Goal: Information Seeking & Learning: Learn about a topic

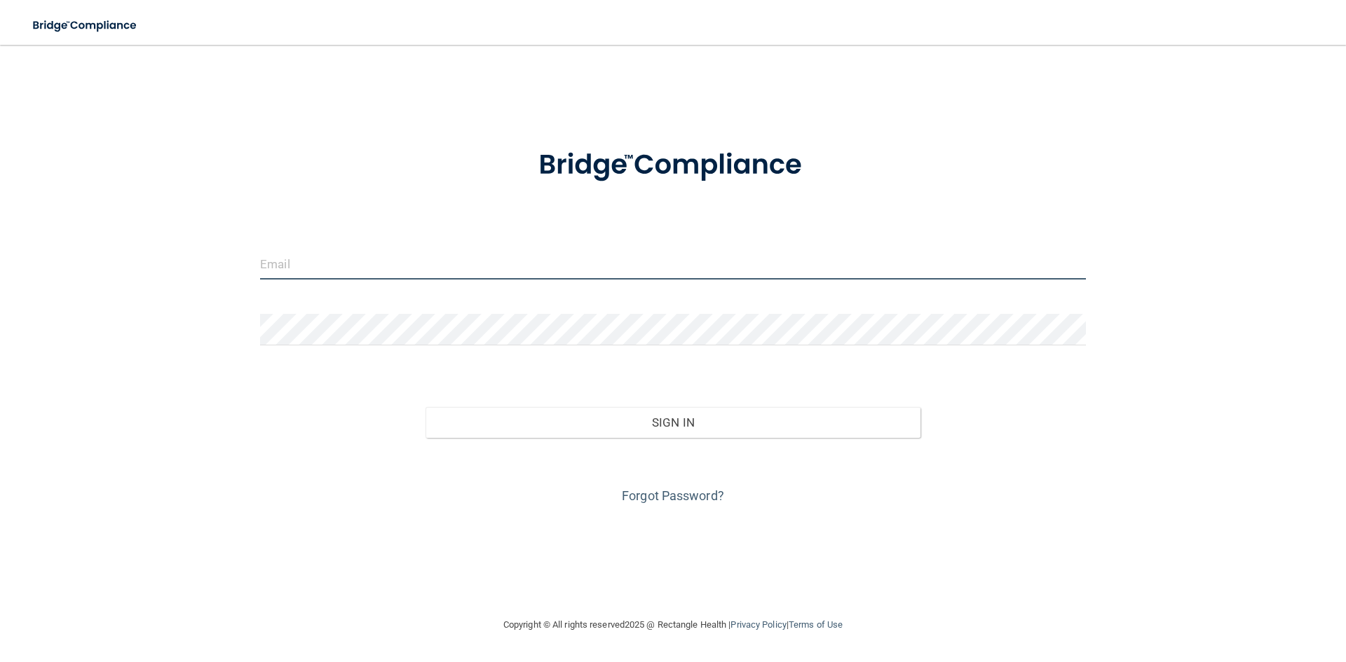
click at [271, 272] on input "email" at bounding box center [673, 264] width 826 height 32
type input "[EMAIL_ADDRESS][DOMAIN_NAME]"
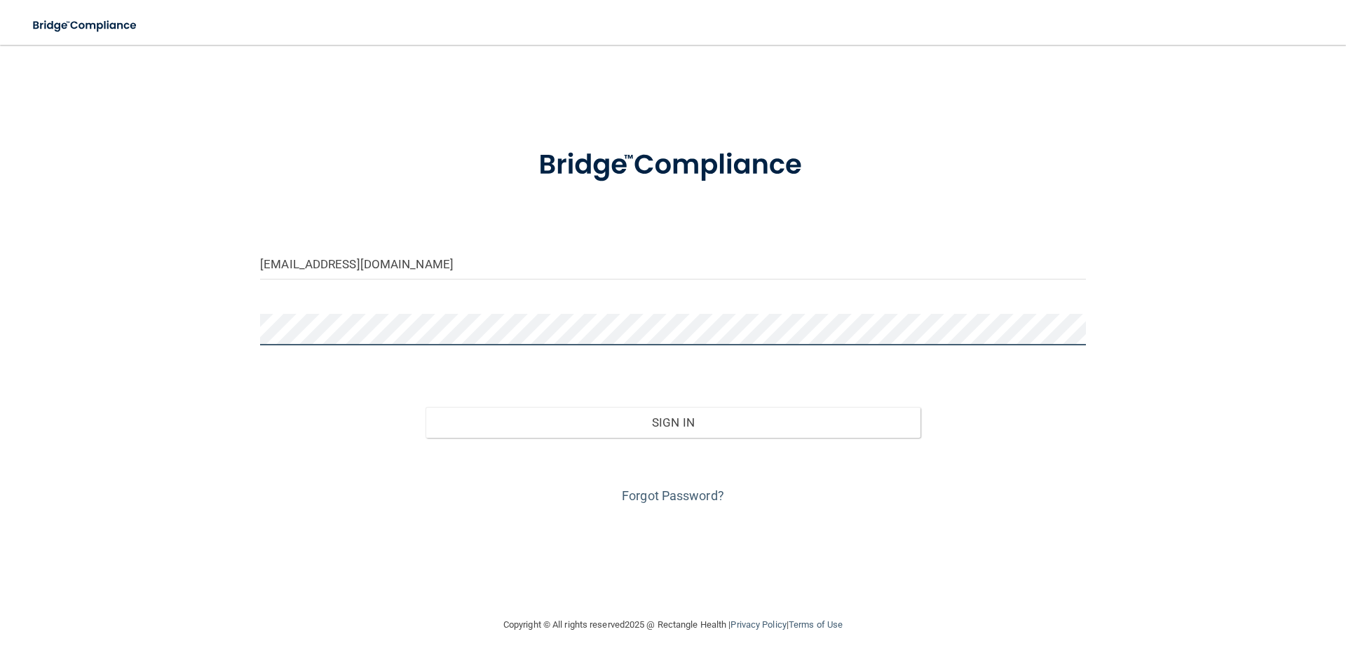
click at [425, 407] on button "Sign In" at bounding box center [672, 422] width 495 height 31
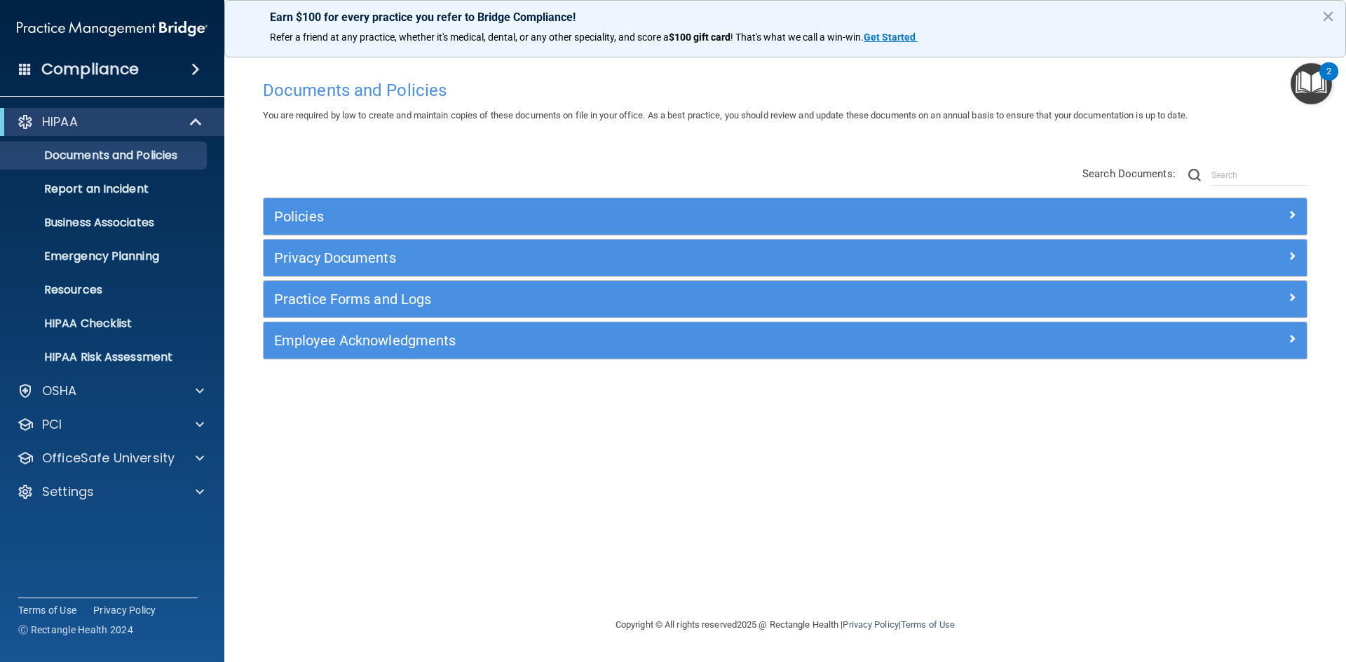
click at [1315, 91] on img "Open Resource Center, 2 new notifications" at bounding box center [1310, 83] width 41 height 41
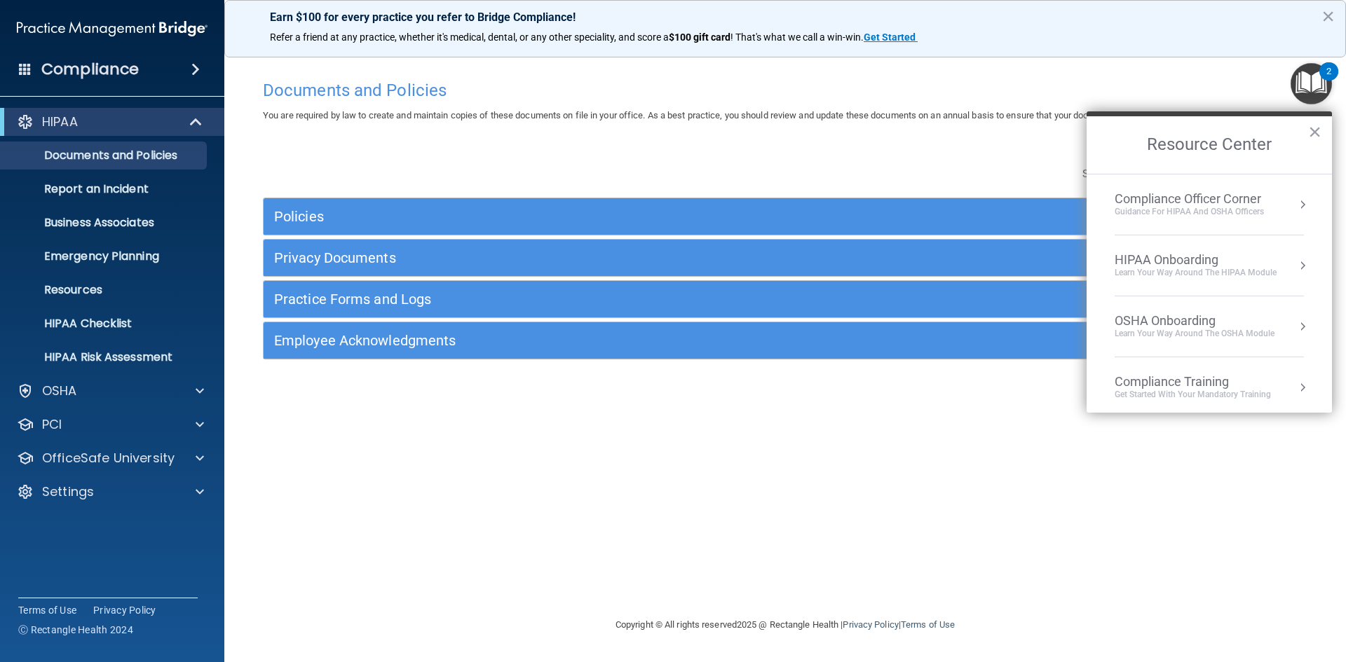
click at [1224, 202] on div "Compliance Officer Corner" at bounding box center [1188, 198] width 149 height 15
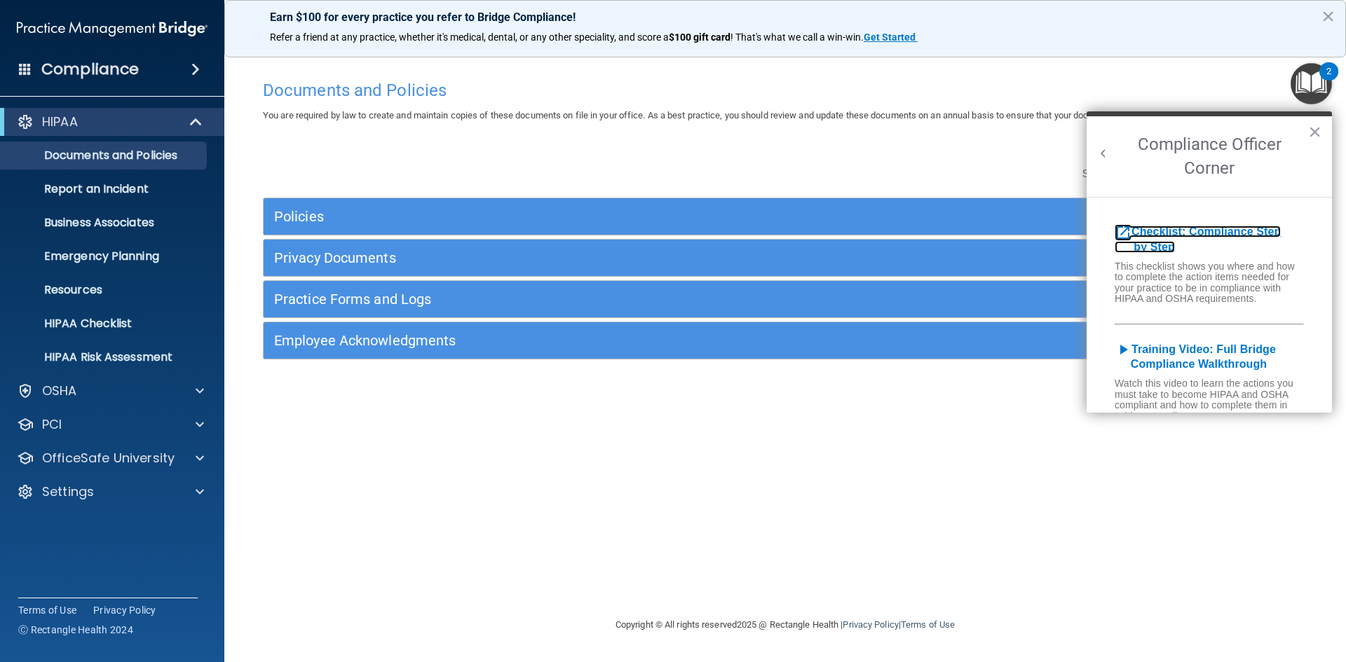
click at [1171, 232] on b "Checklist: Compliance Step by Step" at bounding box center [1197, 239] width 166 height 27
click at [191, 74] on span at bounding box center [195, 69] width 8 height 17
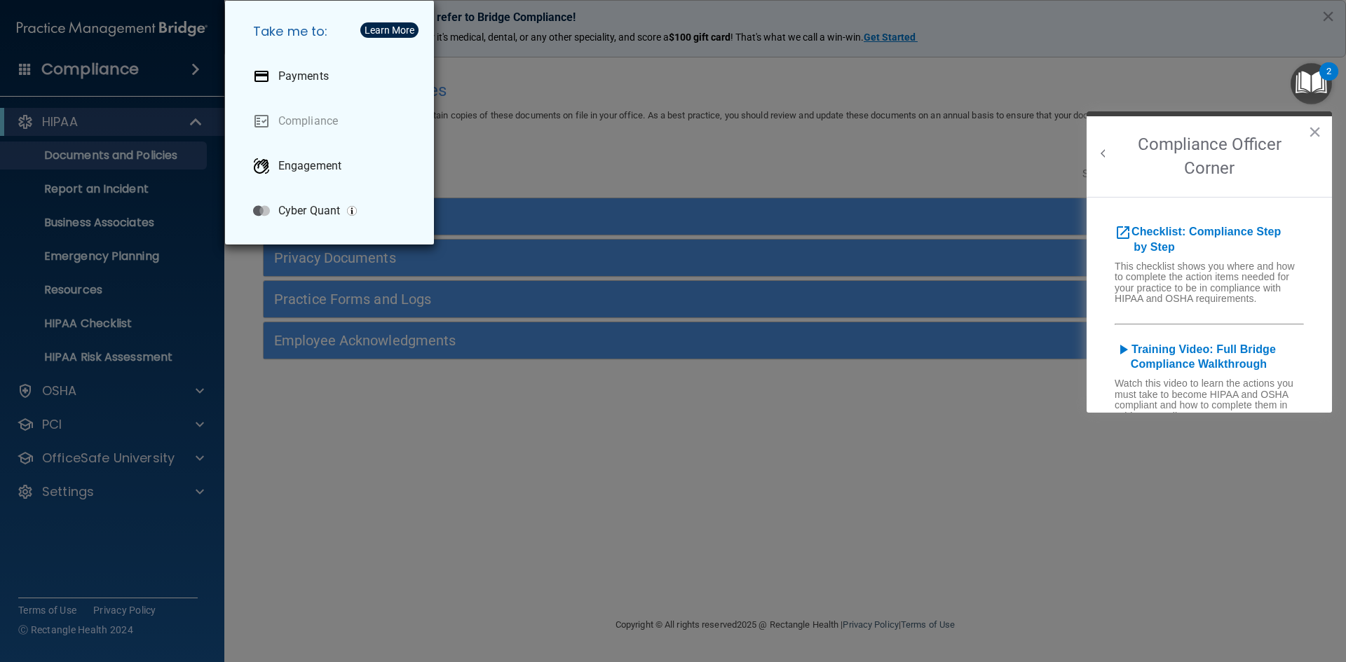
drag, startPoint x: 55, startPoint y: 70, endPoint x: 34, endPoint y: 71, distance: 21.7
click at [55, 70] on div "Take me to: Payments Compliance Engagement Cyber Quant" at bounding box center [673, 331] width 1346 height 662
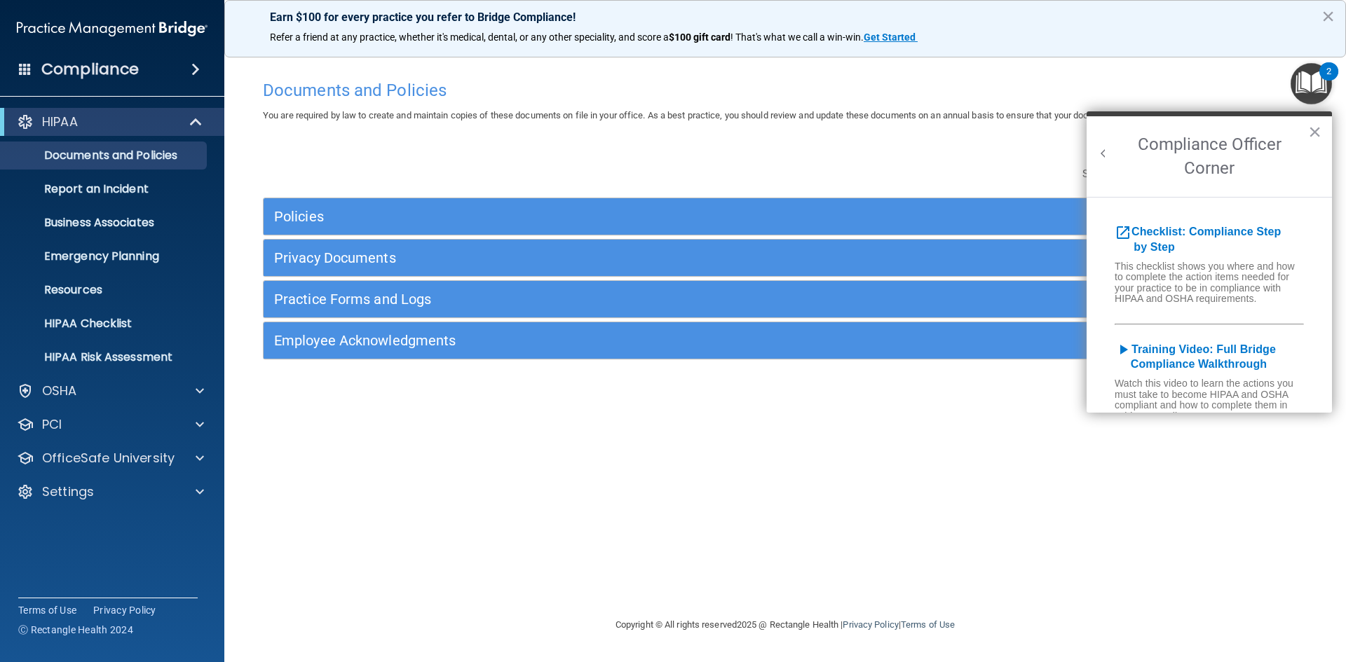
click at [29, 68] on span at bounding box center [25, 68] width 13 height 13
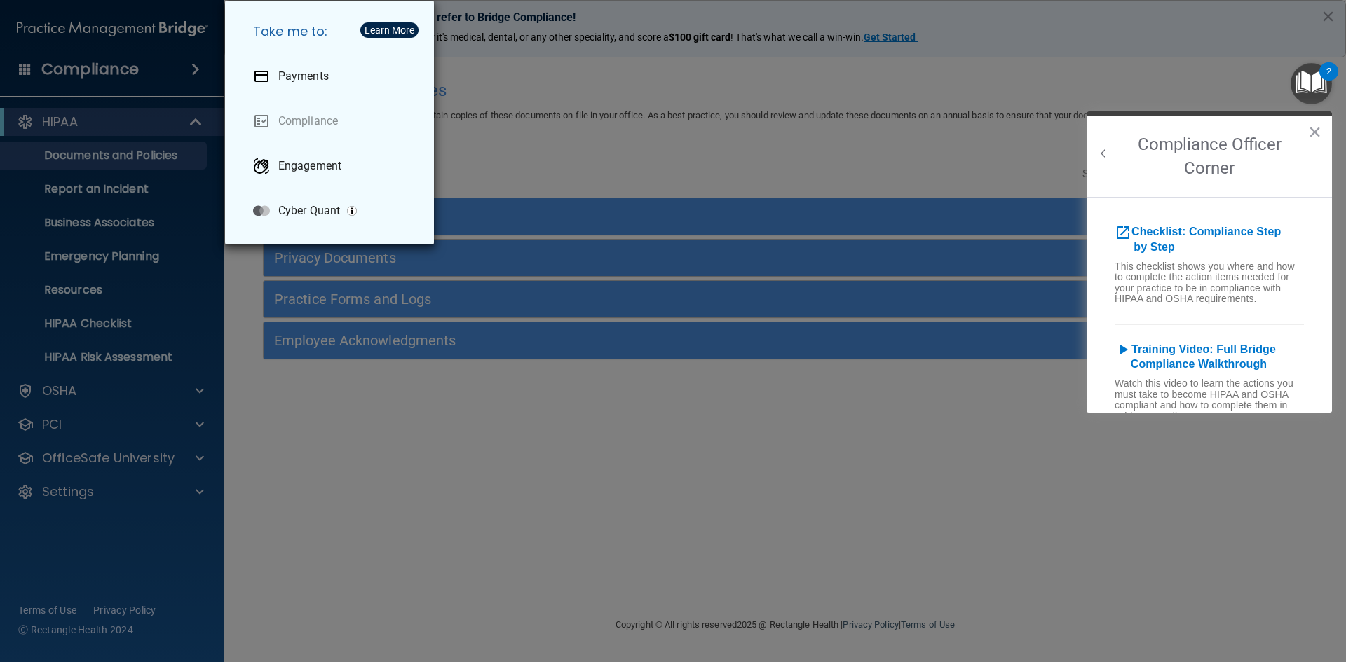
click at [444, 540] on div "Take me to: Payments Compliance Engagement Cyber Quant" at bounding box center [673, 331] width 1346 height 662
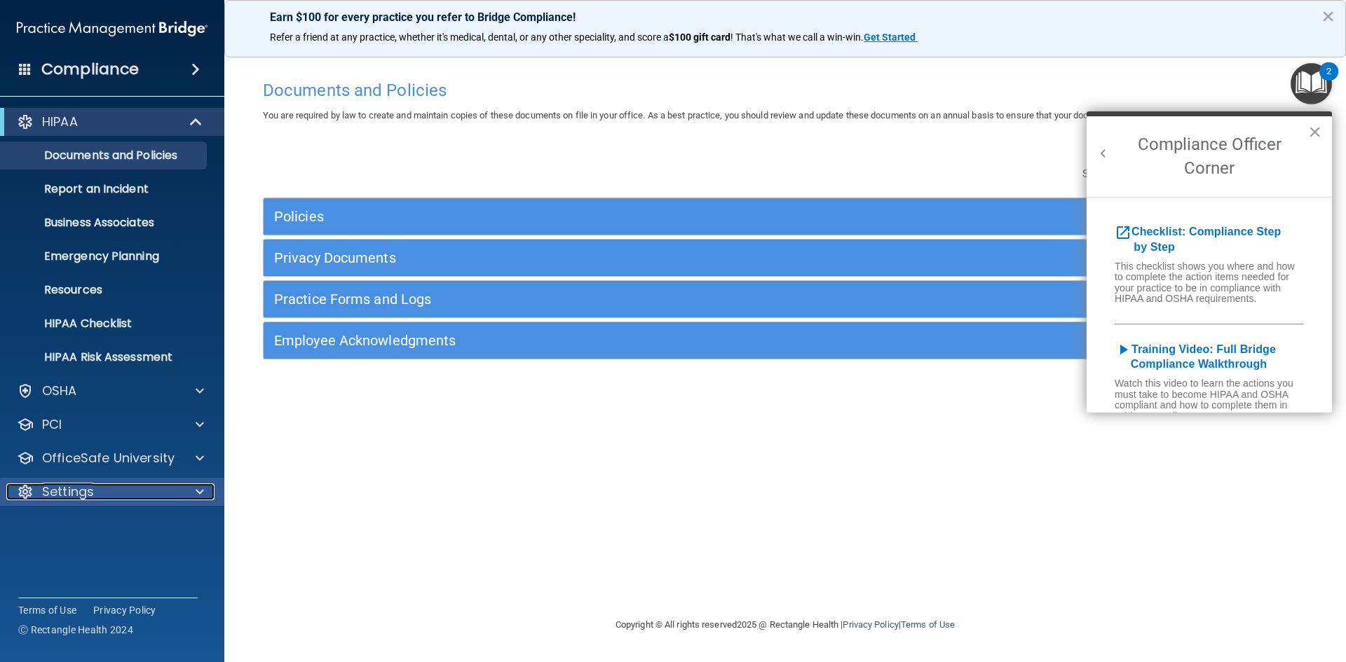
click at [170, 488] on div "Settings" at bounding box center [93, 492] width 174 height 17
click at [115, 526] on p "My Account" at bounding box center [104, 526] width 191 height 14
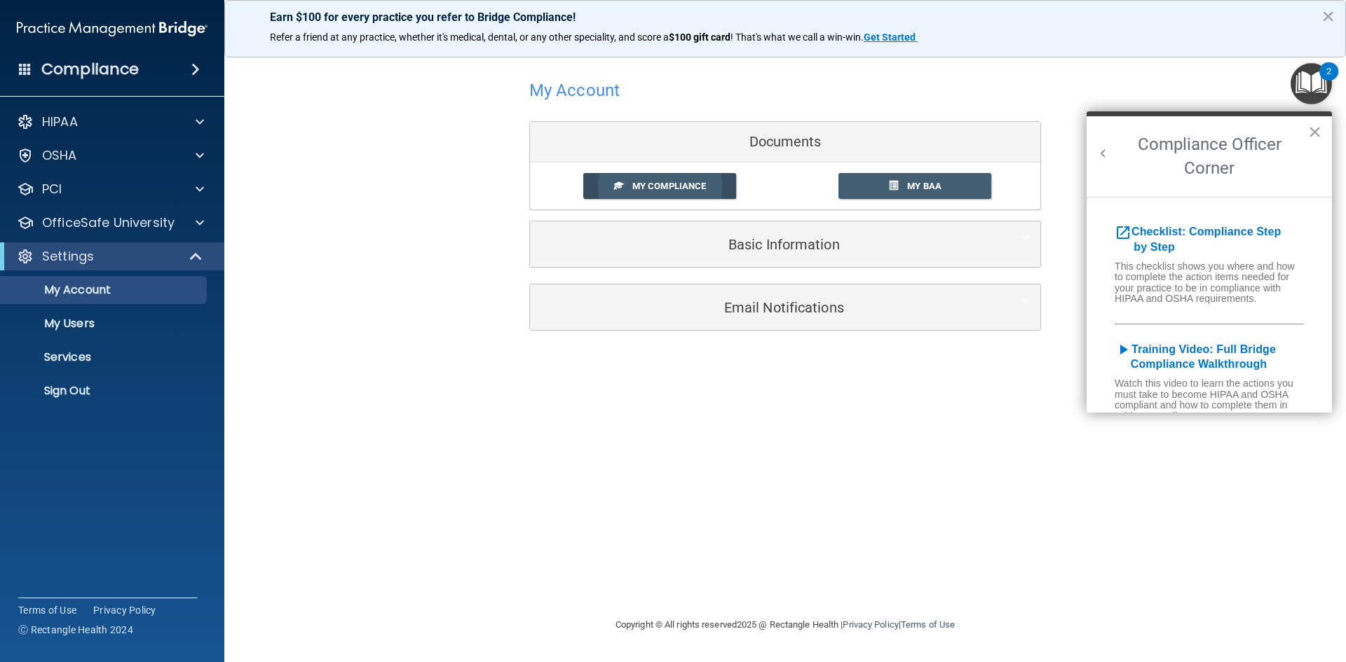
click at [627, 177] on link "My Compliance" at bounding box center [659, 186] width 153 height 26
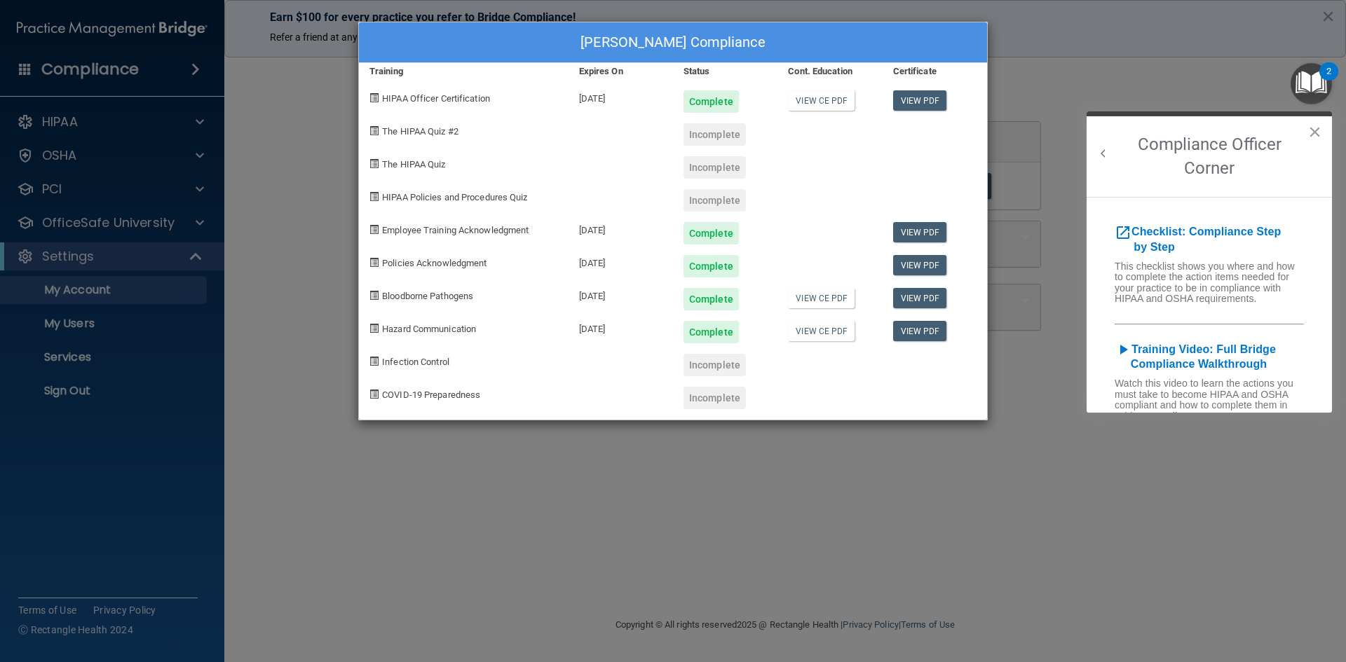
click at [715, 137] on div "Incomplete" at bounding box center [714, 134] width 62 height 22
click at [705, 156] on div "Incomplete" at bounding box center [714, 167] width 62 height 22
click at [720, 361] on div "Incomplete" at bounding box center [714, 365] width 62 height 22
click at [420, 362] on div "Infection Control" at bounding box center [464, 359] width 210 height 33
click at [418, 363] on span "Infection Control" at bounding box center [415, 362] width 67 height 11
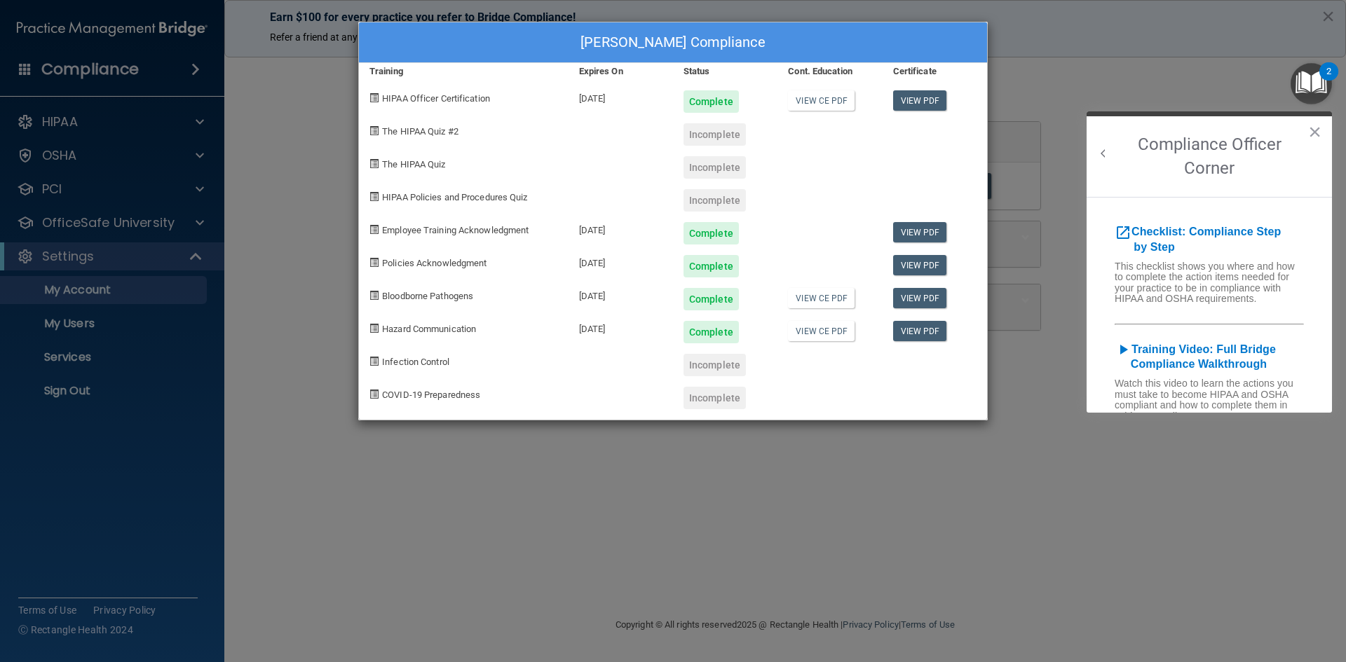
click at [381, 360] on div "Infection Control" at bounding box center [464, 359] width 210 height 33
click at [1032, 39] on div "Janet Garcia's Compliance Training Expires On Status Cont. Education Certificat…" at bounding box center [673, 331] width 1346 height 662
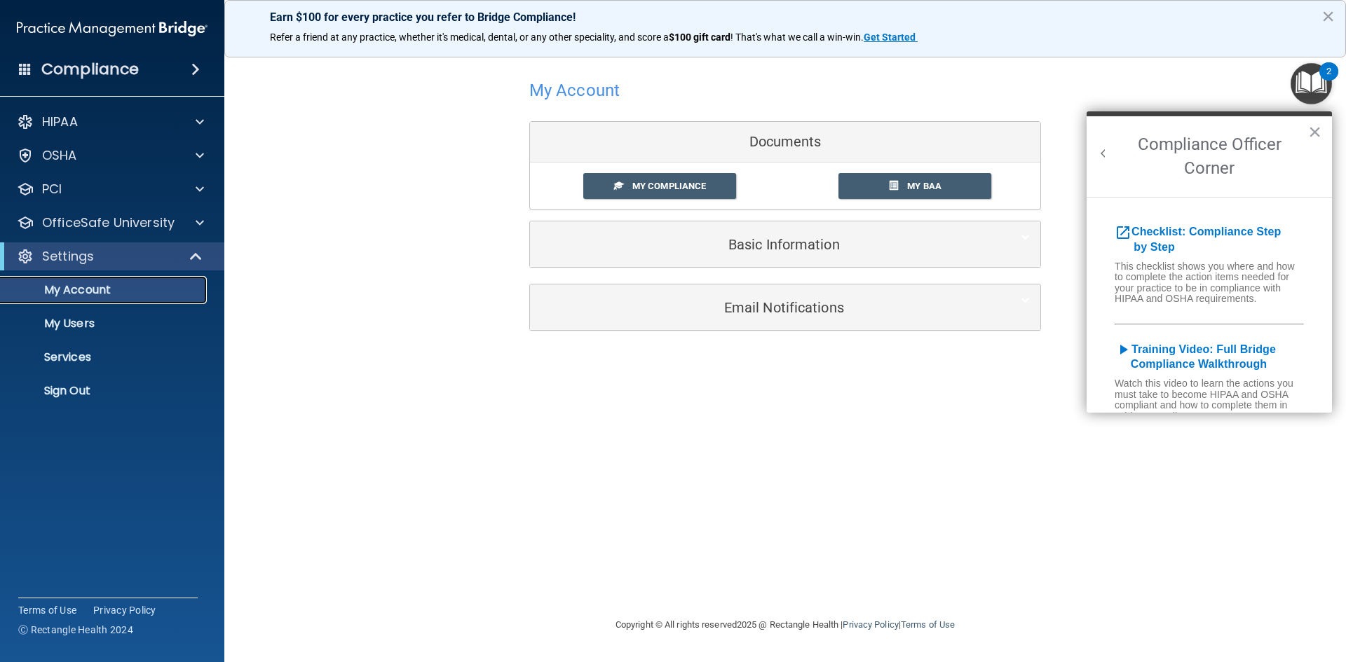
click at [120, 286] on p "My Account" at bounding box center [104, 290] width 191 height 14
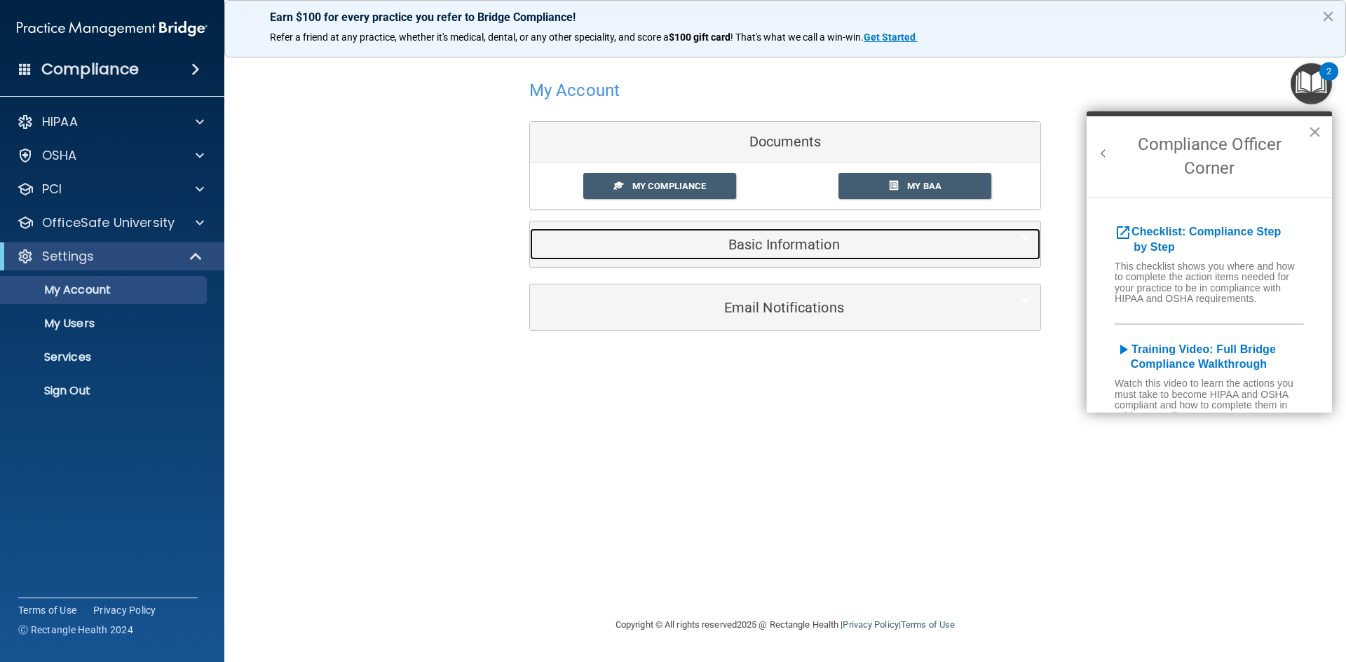
click at [778, 246] on h5 "Basic Information" at bounding box center [763, 244] width 446 height 15
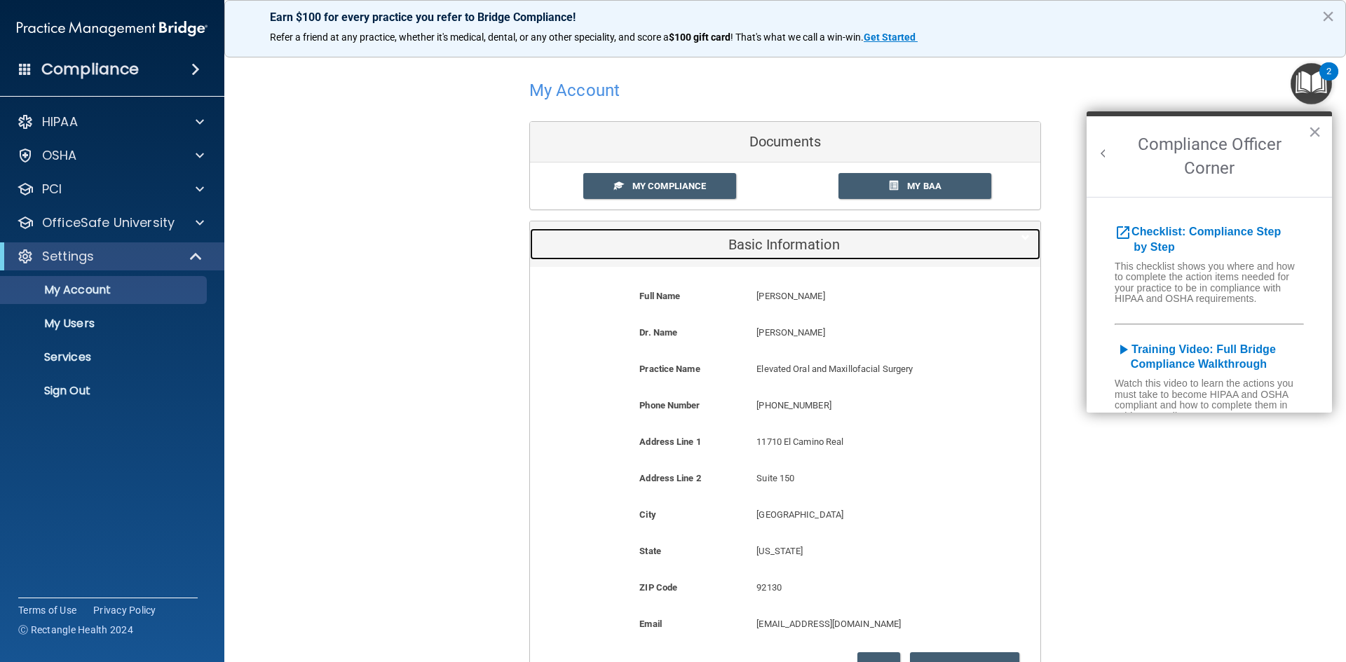
click at [777, 246] on h5 "Basic Information" at bounding box center [763, 244] width 446 height 15
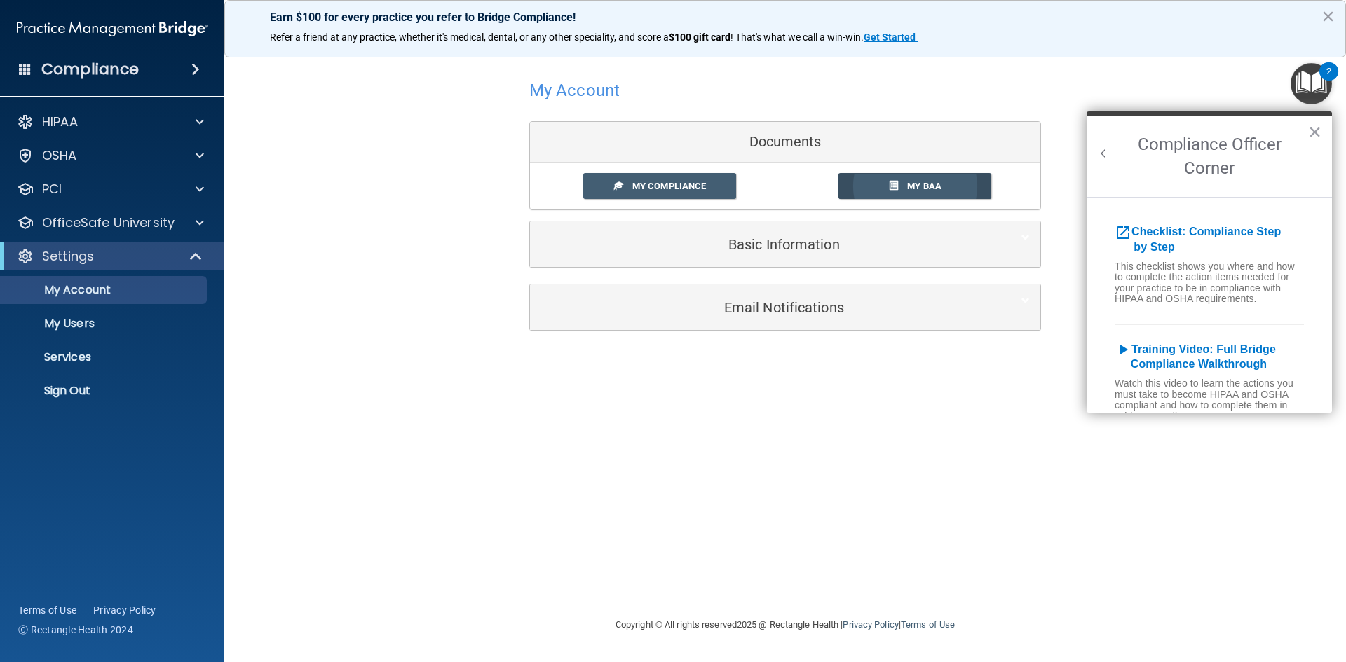
click at [914, 187] on span "My BAA" at bounding box center [924, 186] width 34 height 11
click at [92, 355] on p "Services" at bounding box center [104, 357] width 191 height 14
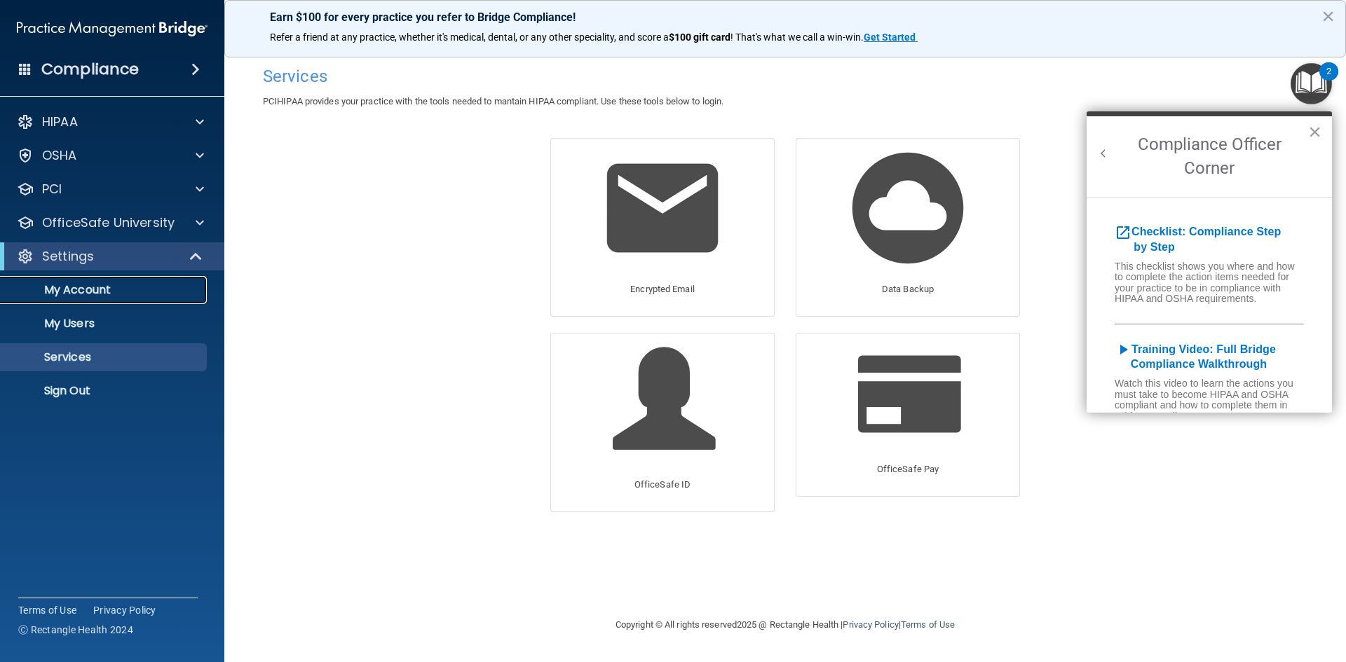
click at [80, 278] on link "My Account" at bounding box center [96, 290] width 221 height 28
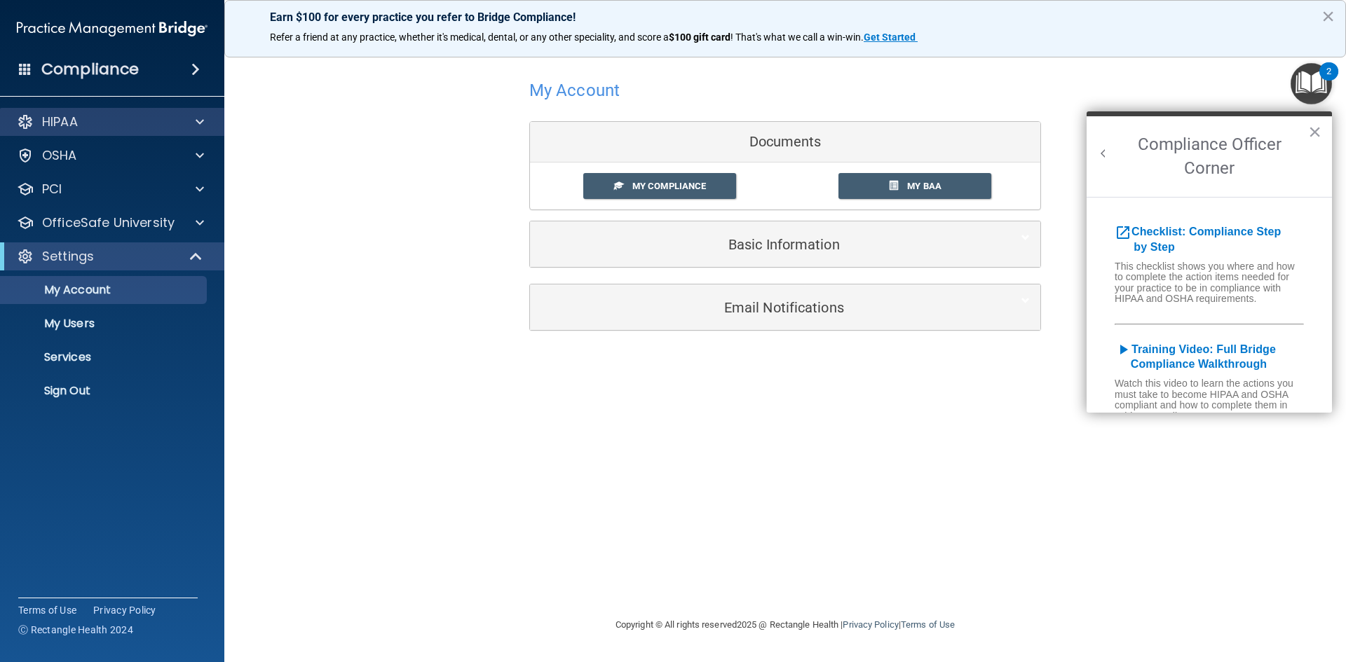
click at [104, 133] on div "HIPAA" at bounding box center [112, 122] width 225 height 28
click at [204, 116] on div at bounding box center [197, 122] width 35 height 17
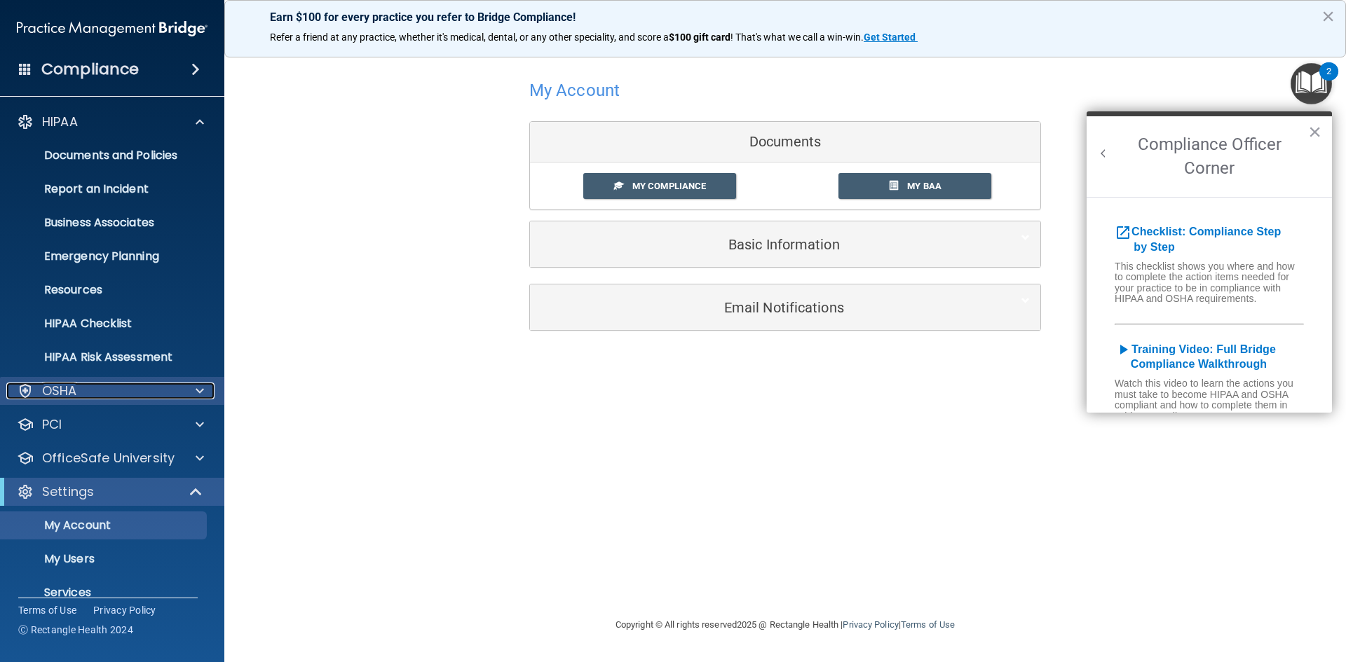
click at [184, 384] on div at bounding box center [197, 391] width 35 height 17
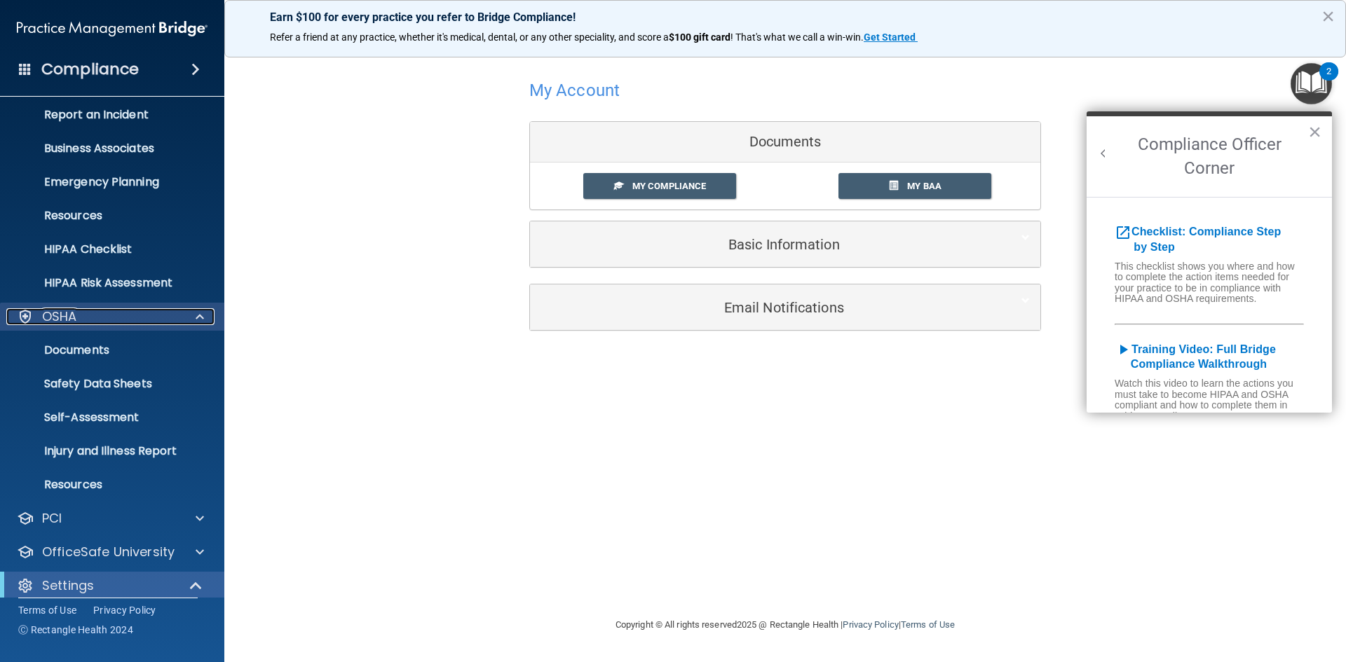
scroll to position [140, 0]
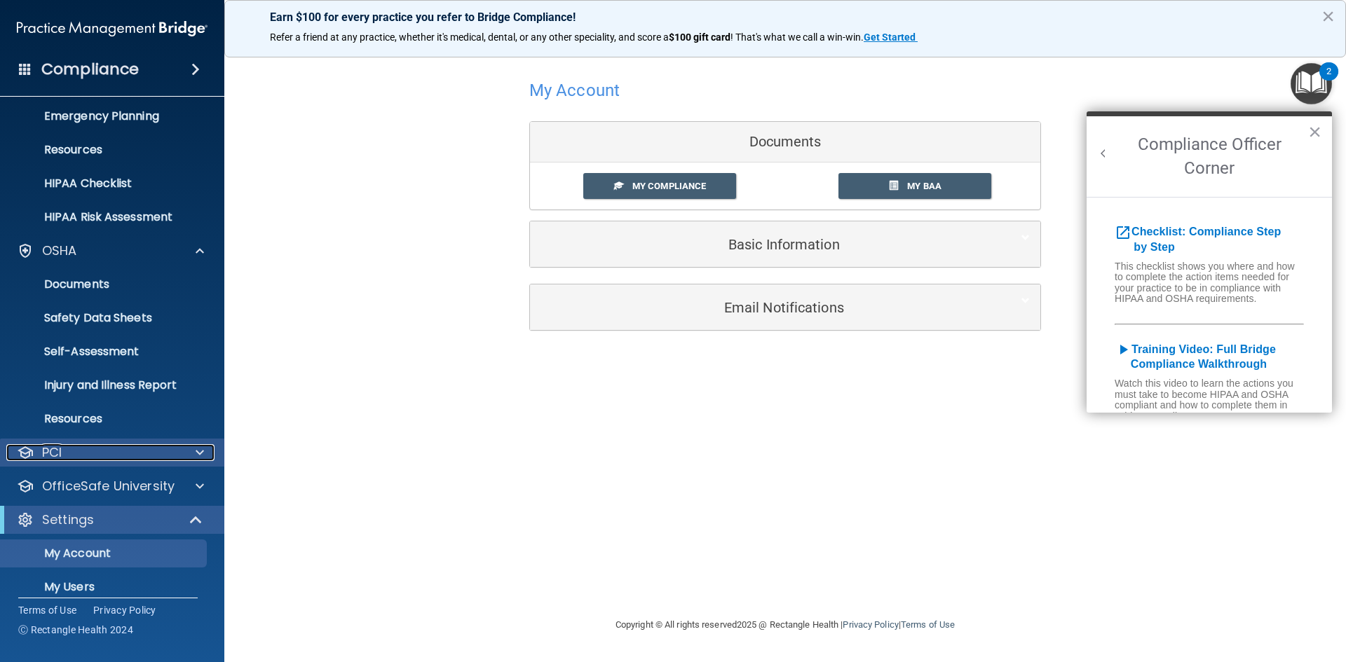
click at [179, 449] on div "PCI" at bounding box center [93, 452] width 174 height 17
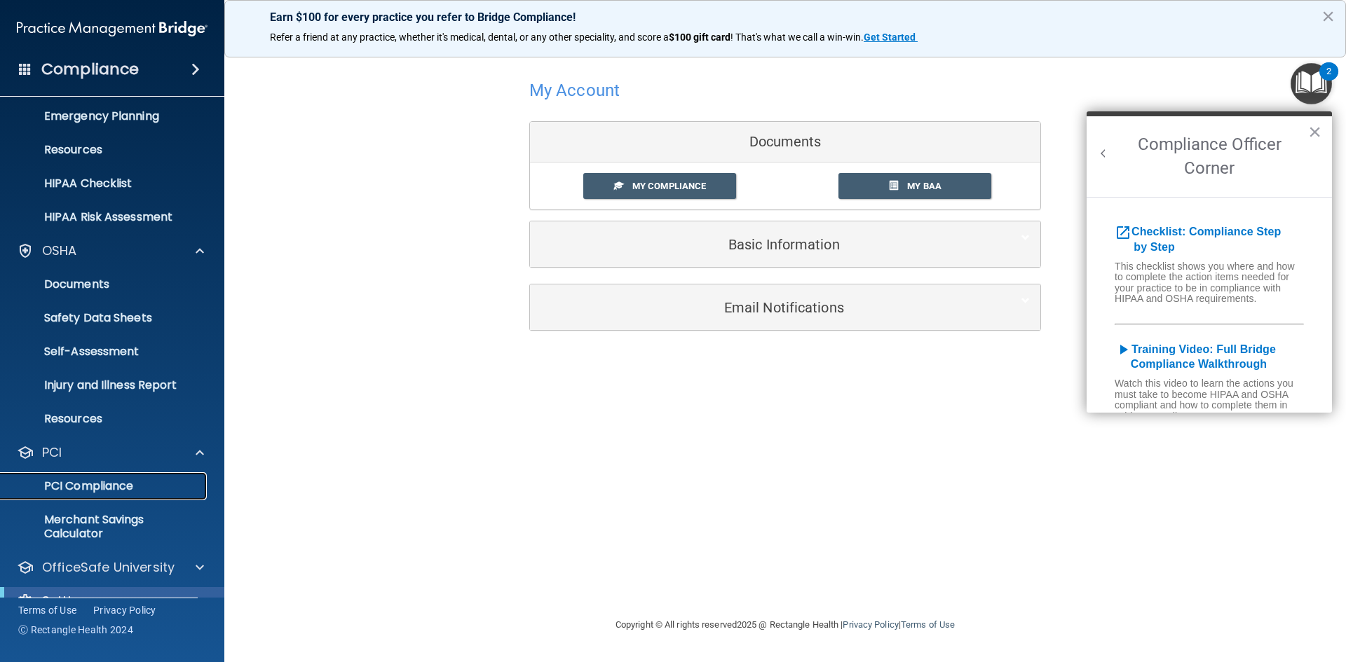
click at [110, 484] on p "PCI Compliance" at bounding box center [104, 486] width 191 height 14
click at [80, 285] on p "Documents" at bounding box center [104, 285] width 191 height 14
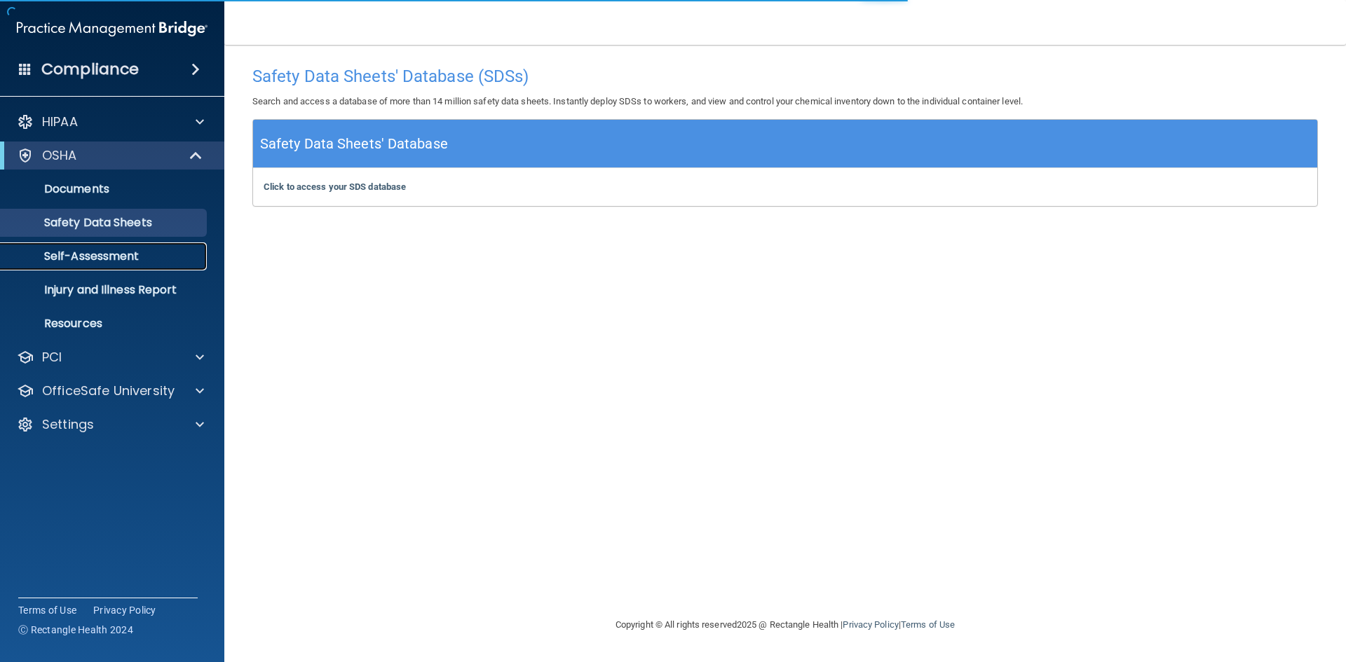
click at [123, 254] on p "Self-Assessment" at bounding box center [104, 256] width 191 height 14
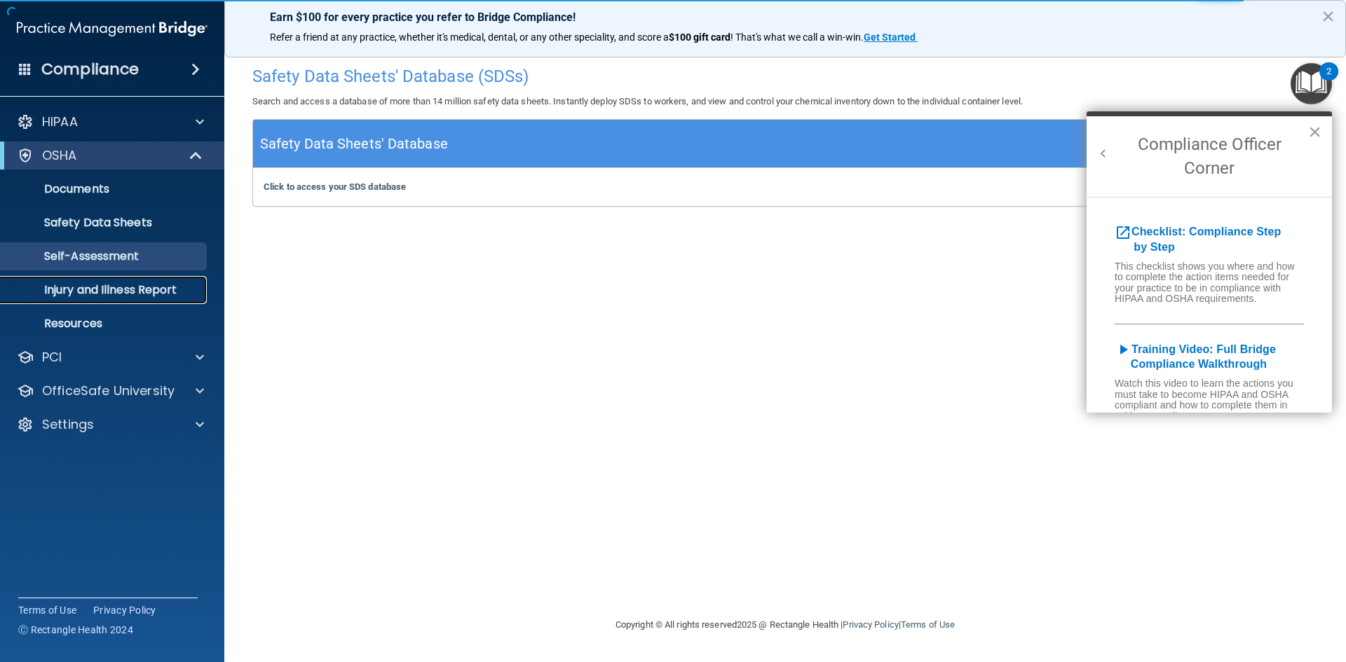
click at [125, 297] on p "Injury and Illness Report" at bounding box center [104, 290] width 191 height 14
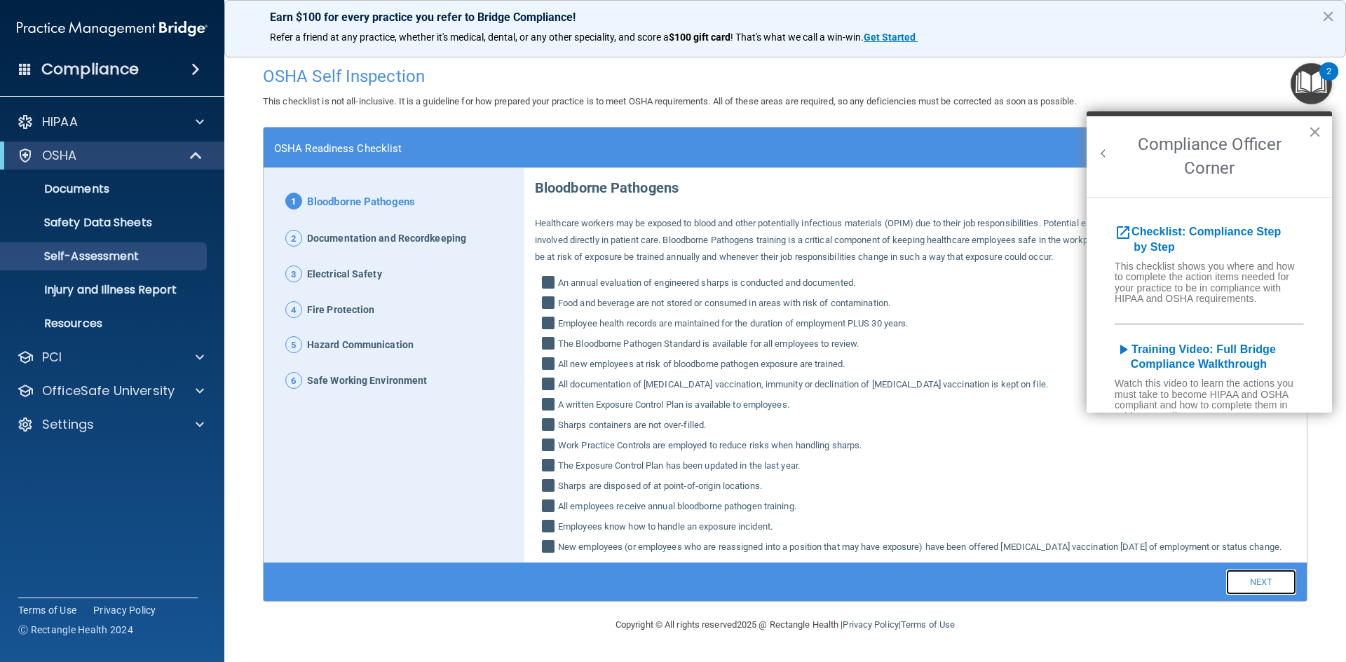
click at [1241, 595] on link "Next" at bounding box center [1261, 582] width 70 height 25
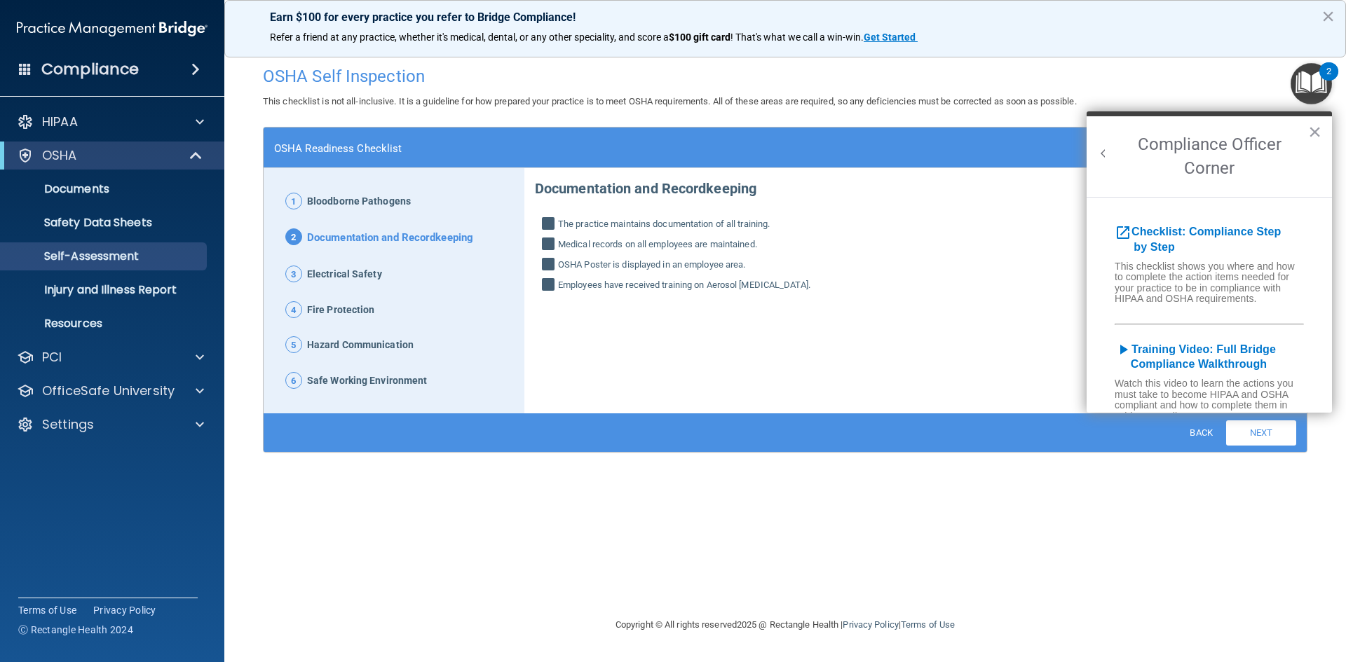
click at [374, 200] on span "Bloodborne Pathogens" at bounding box center [359, 202] width 104 height 18
click at [1206, 433] on link "Back" at bounding box center [1200, 433] width 46 height 20
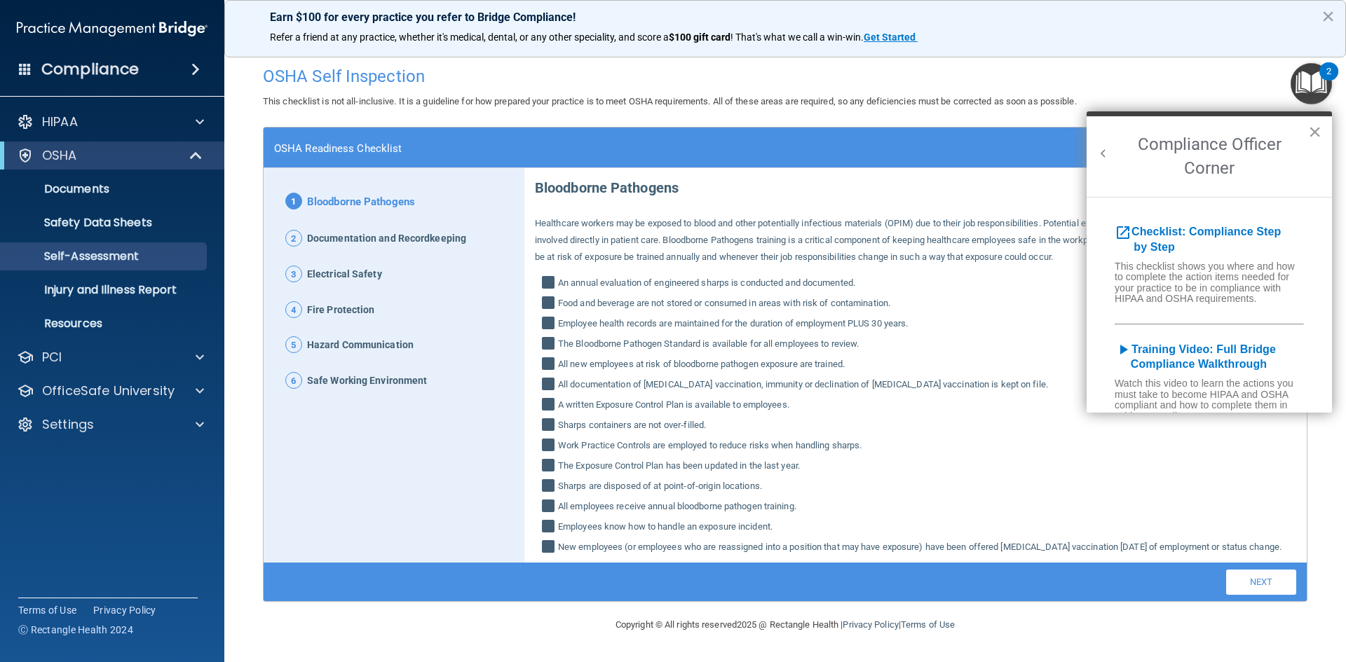
click at [1316, 131] on button "×" at bounding box center [1314, 132] width 13 height 22
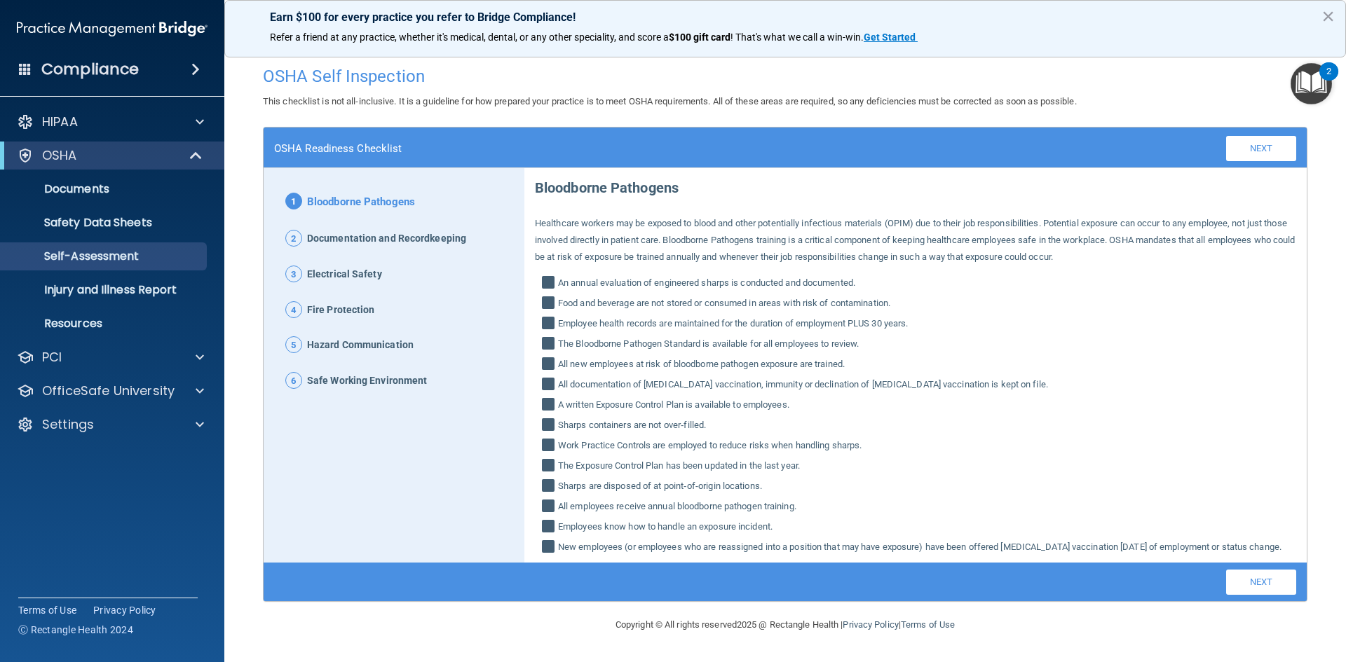
scroll to position [13, 0]
click at [547, 278] on input "An annual evaluation of engineered sharps is conducted and documented." at bounding box center [550, 285] width 16 height 14
checkbox input "false"
click at [549, 298] on input "Food and beverage are not stored or consumed in areas with risk of contaminatio…" at bounding box center [550, 305] width 16 height 14
checkbox input "false"
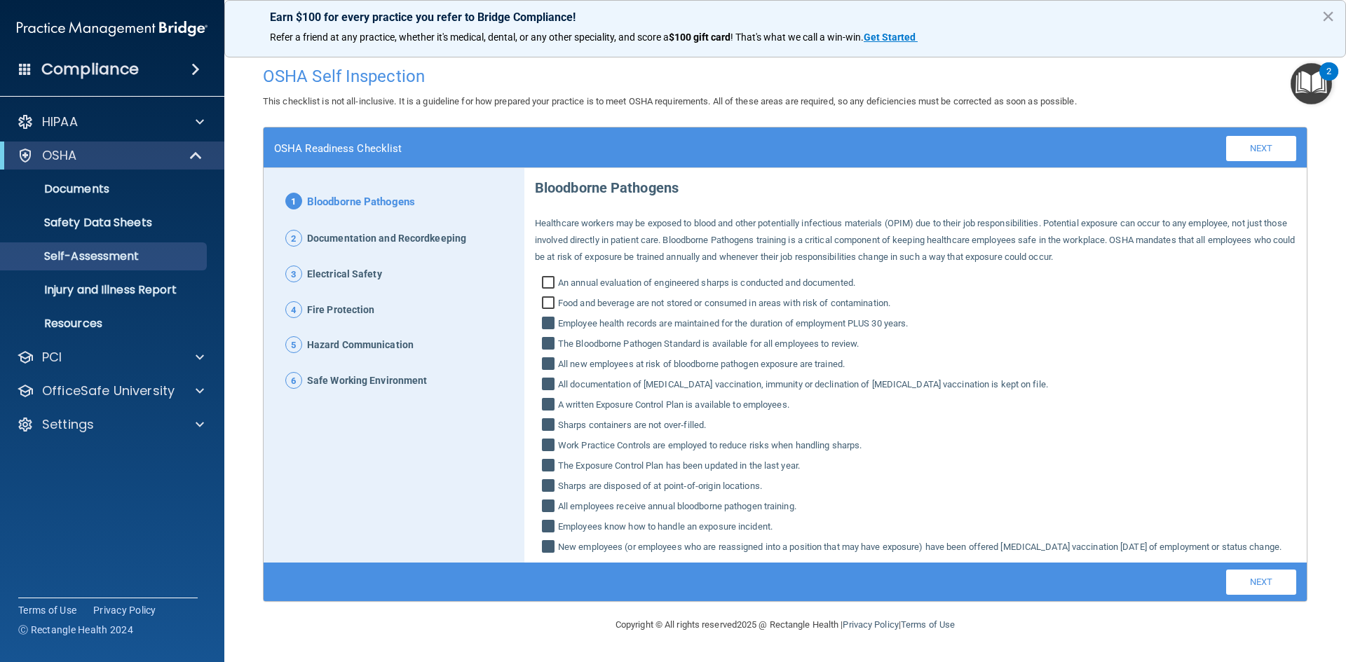
drag, startPoint x: 544, startPoint y: 271, endPoint x: 545, endPoint y: 290, distance: 19.7
click at [544, 278] on input "An annual evaluation of engineered sharps is conducted and documented." at bounding box center [550, 285] width 16 height 14
checkbox input "true"
click at [547, 298] on input "Food and beverage are not stored or consumed in areas with risk of contaminatio…" at bounding box center [550, 305] width 16 height 14
checkbox input "true"
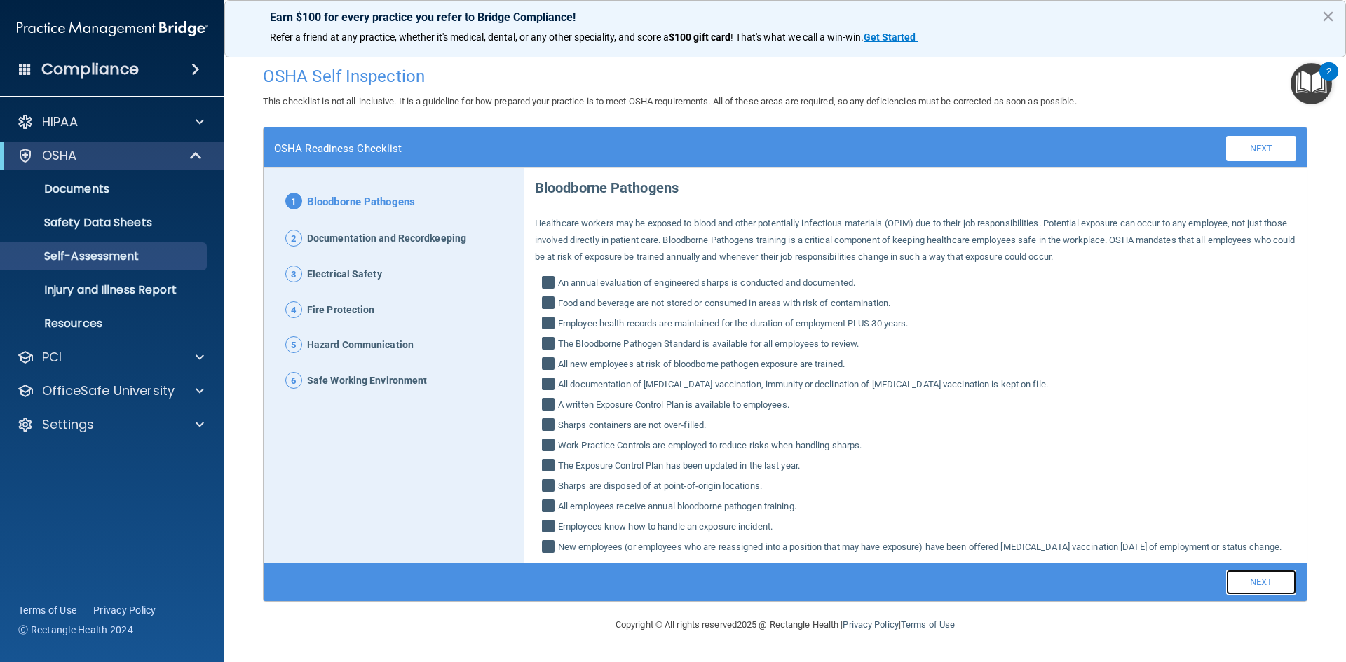
click at [1262, 595] on link "Next" at bounding box center [1261, 582] width 70 height 25
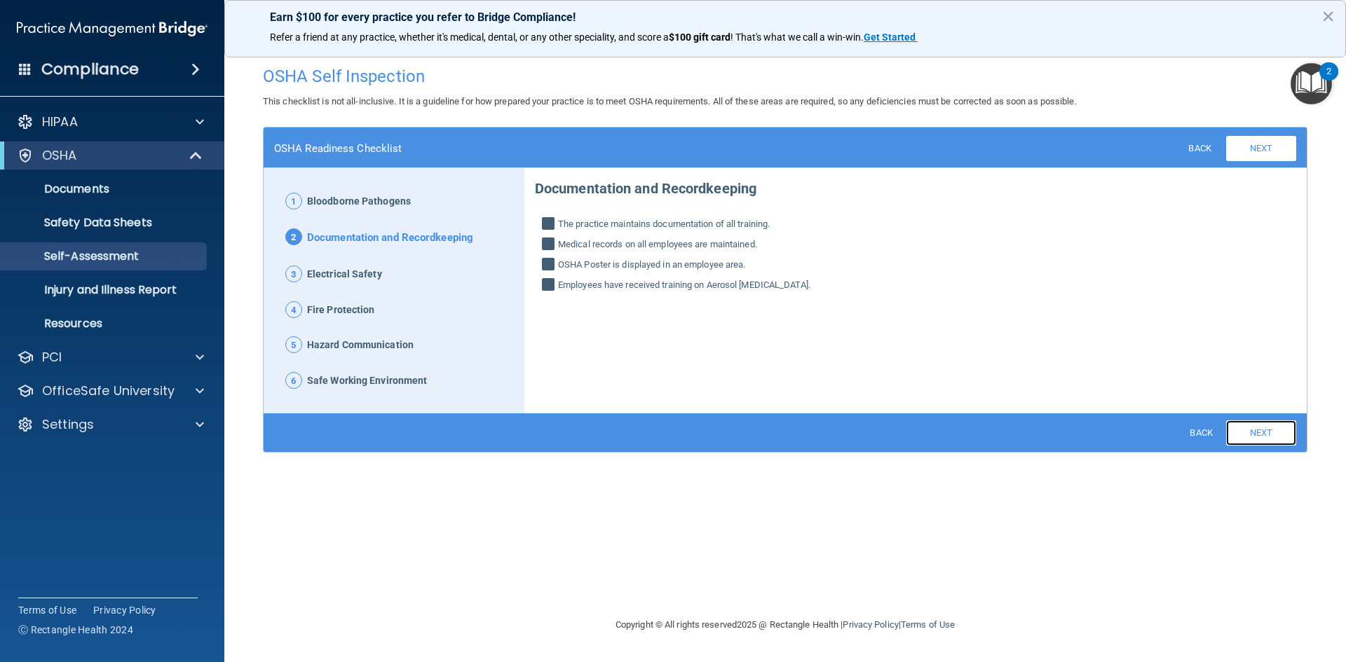
scroll to position [0, 0]
click at [1255, 428] on link "Next" at bounding box center [1261, 432] width 70 height 25
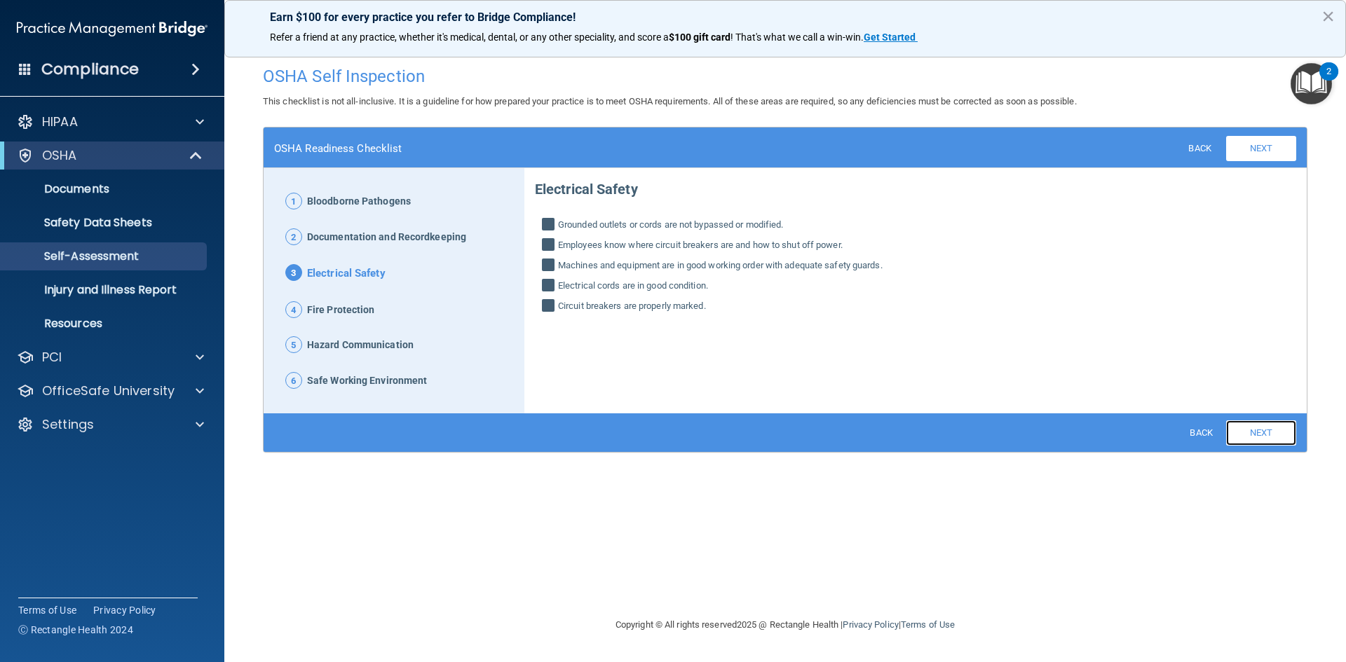
click at [1255, 432] on link "Next" at bounding box center [1261, 432] width 70 height 25
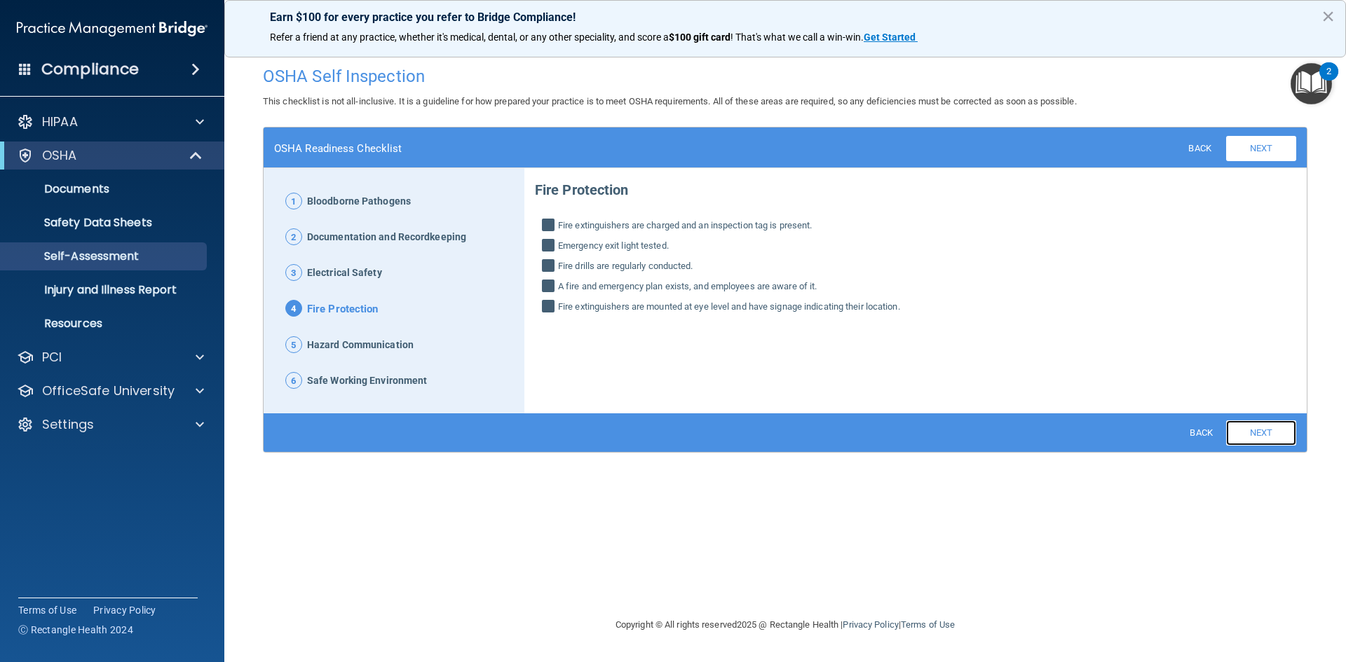
click at [1255, 432] on link "Next" at bounding box center [1261, 432] width 70 height 25
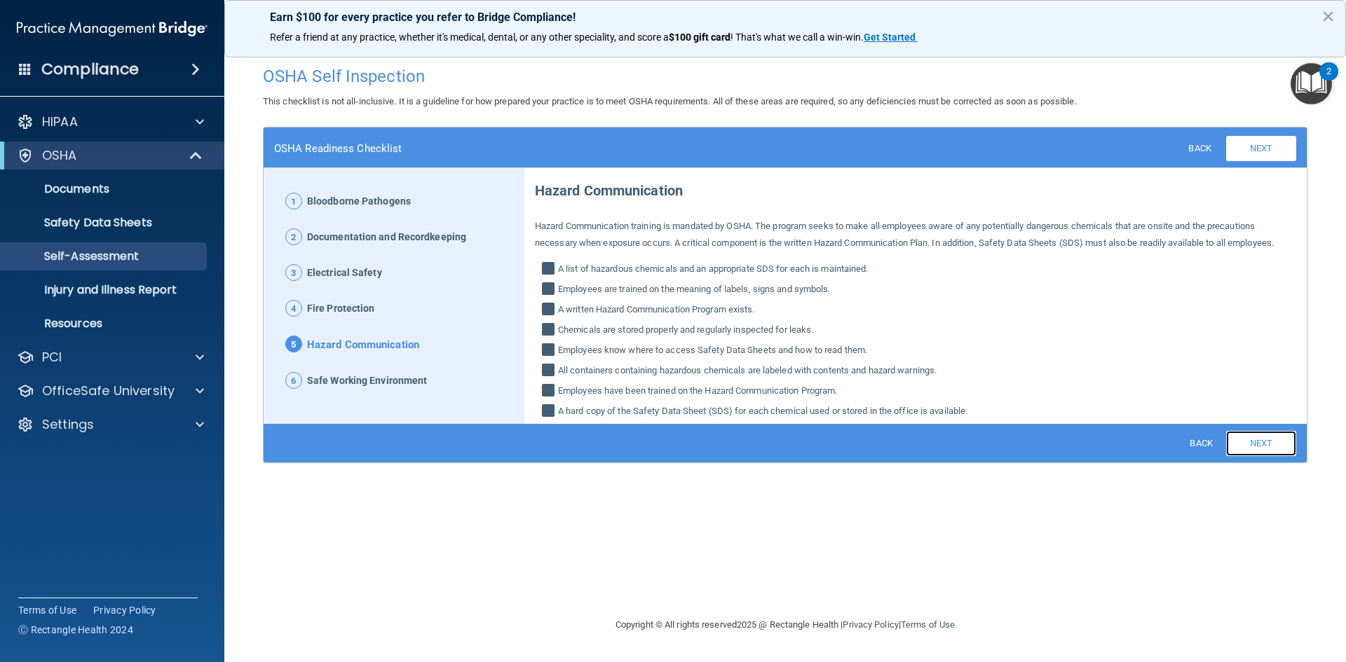
click at [1255, 432] on link "Next" at bounding box center [1261, 443] width 70 height 25
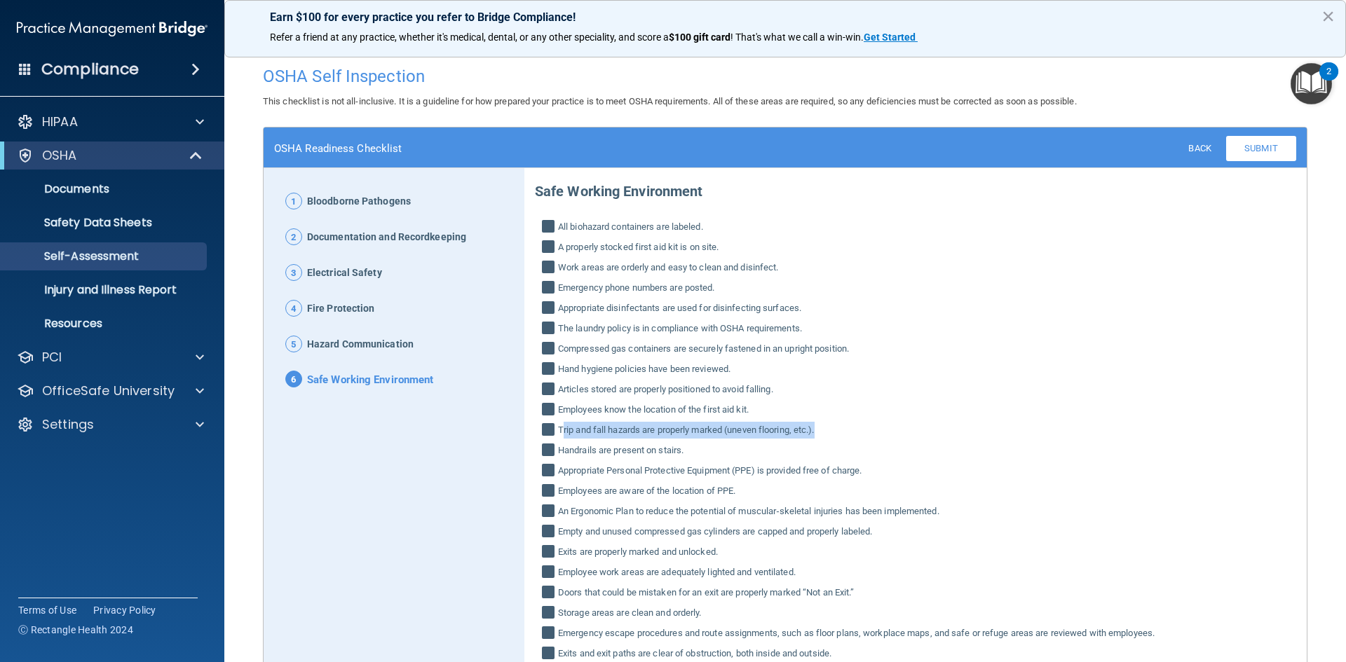
click at [1254, 432] on label "Trip and fall hazards are properly marked (uneven flooring, etc.)." at bounding box center [915, 430] width 761 height 17
click at [558, 432] on input "Trip and fall hazards are properly marked (uneven flooring, etc.)." at bounding box center [550, 432] width 16 height 14
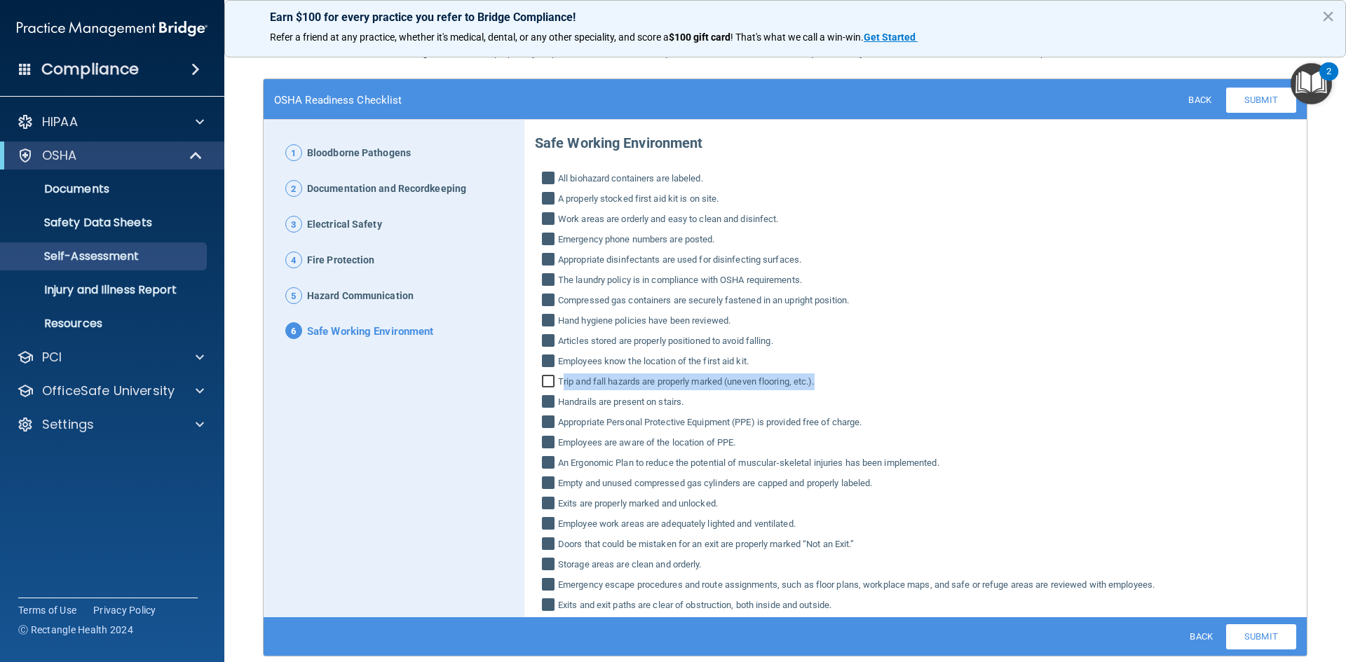
scroll to position [99, 0]
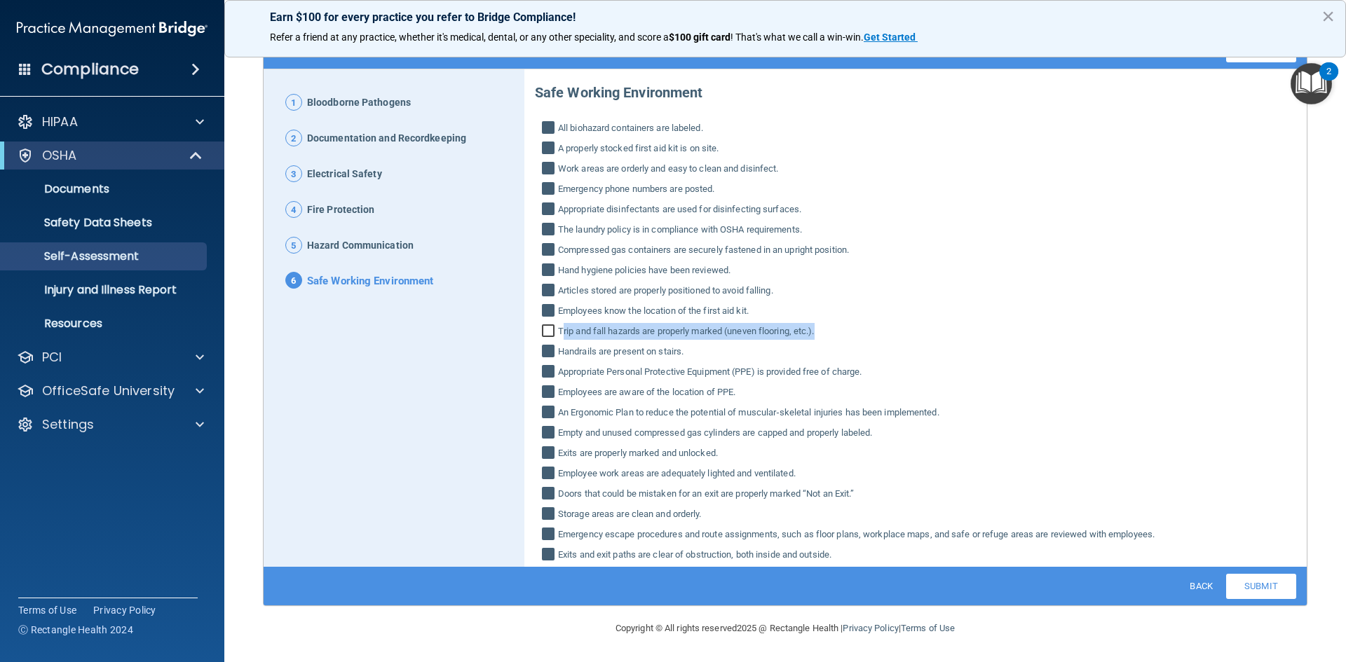
click at [545, 327] on input "Trip and fall hazards are properly marked (uneven flooring, etc.)." at bounding box center [550, 333] width 16 height 14
checkbox input "true"
click at [1273, 587] on link "Submit" at bounding box center [1261, 586] width 70 height 25
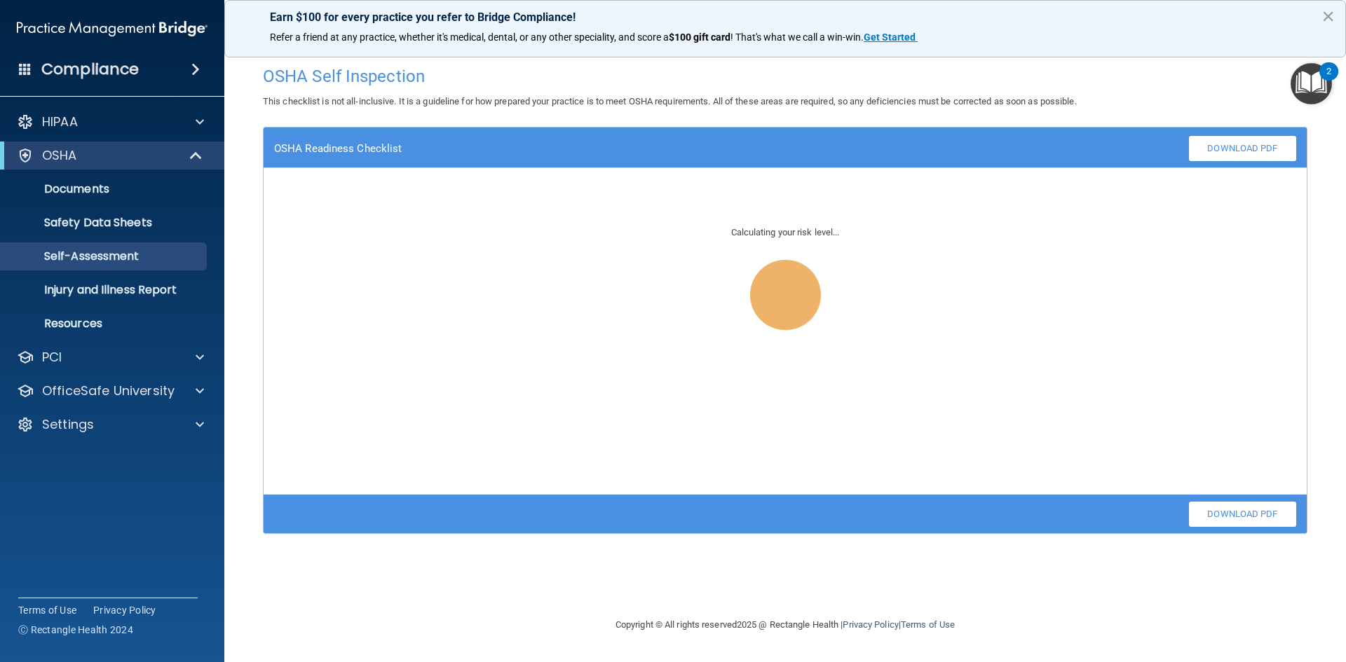
scroll to position [0, 0]
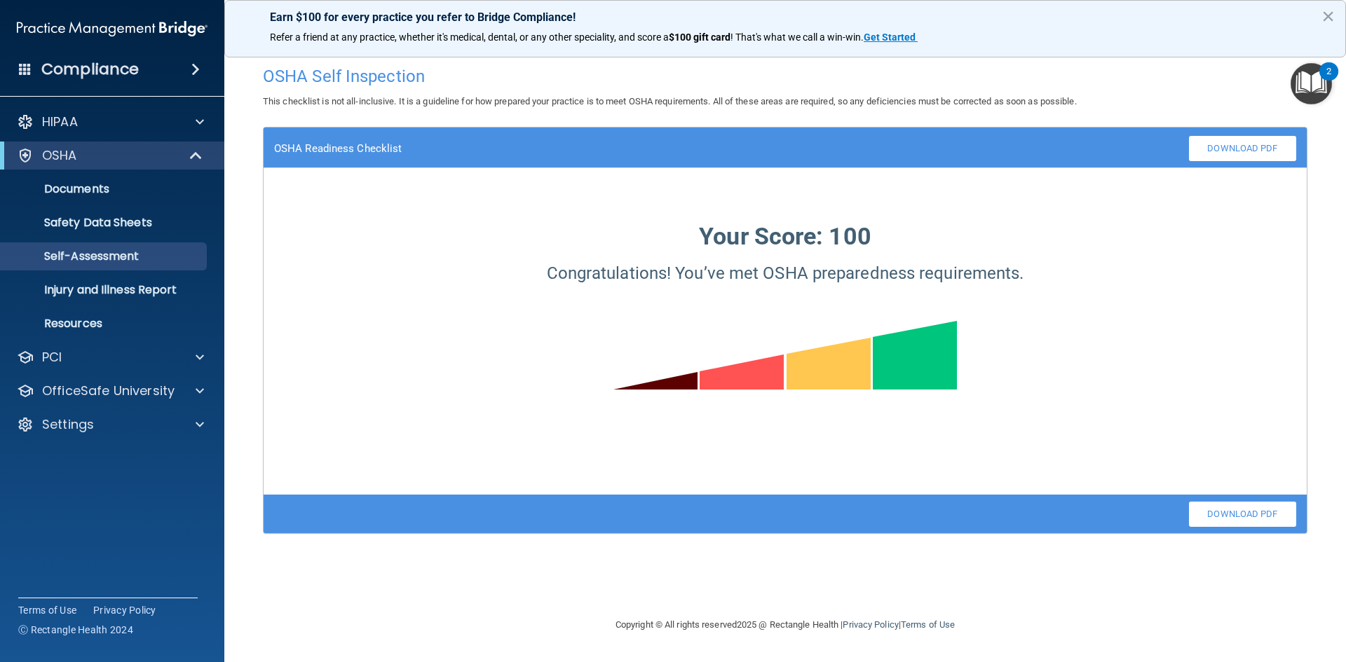
click at [29, 62] on span at bounding box center [25, 68] width 13 height 13
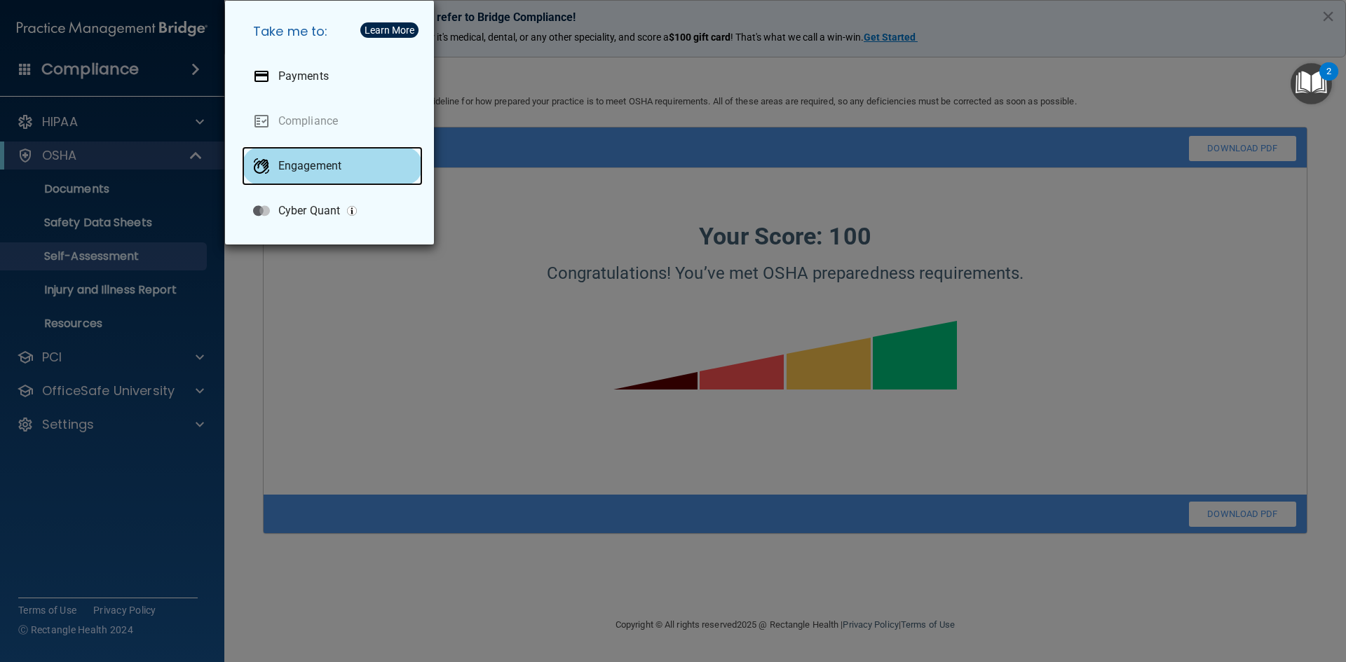
click at [343, 167] on div "Engagement" at bounding box center [332, 165] width 181 height 39
click at [722, 86] on div "Take me to: Payments Compliance Engagement Cyber Quant" at bounding box center [673, 331] width 1346 height 662
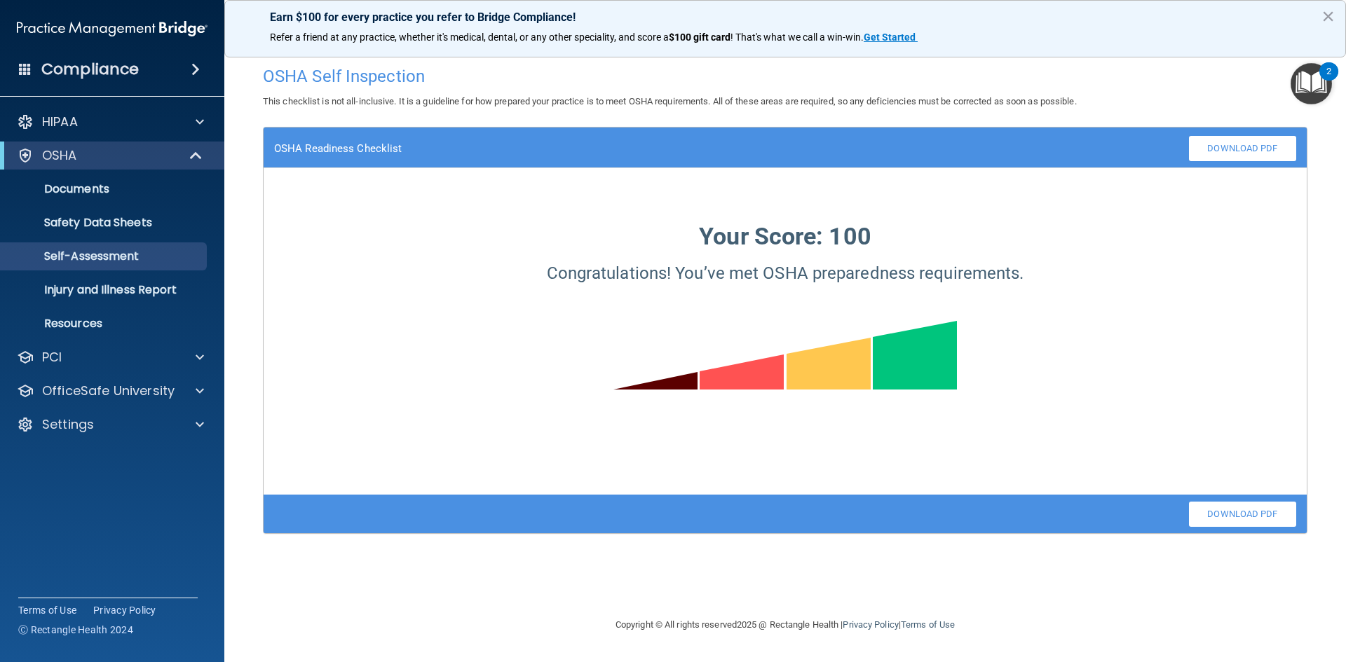
click at [1312, 99] on img "Open Resource Center, 2 new notifications" at bounding box center [1310, 83] width 41 height 41
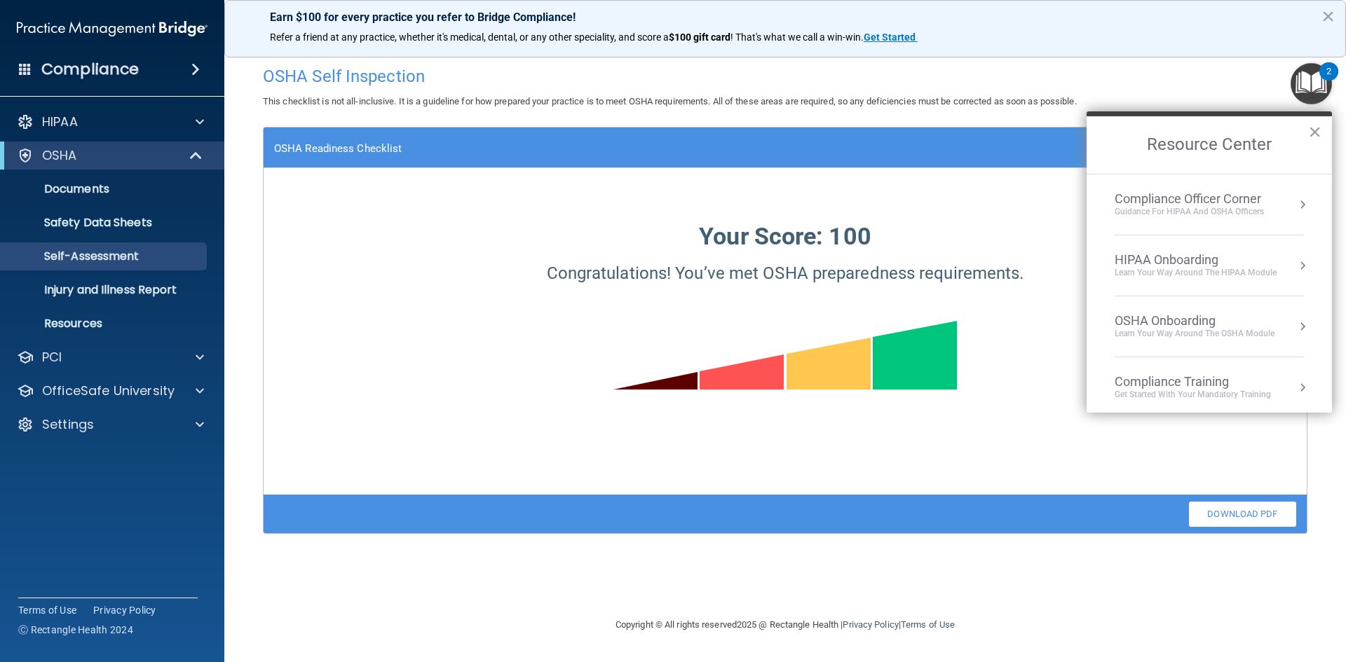
click at [1227, 397] on div "Get Started with your mandatory training" at bounding box center [1192, 395] width 156 height 12
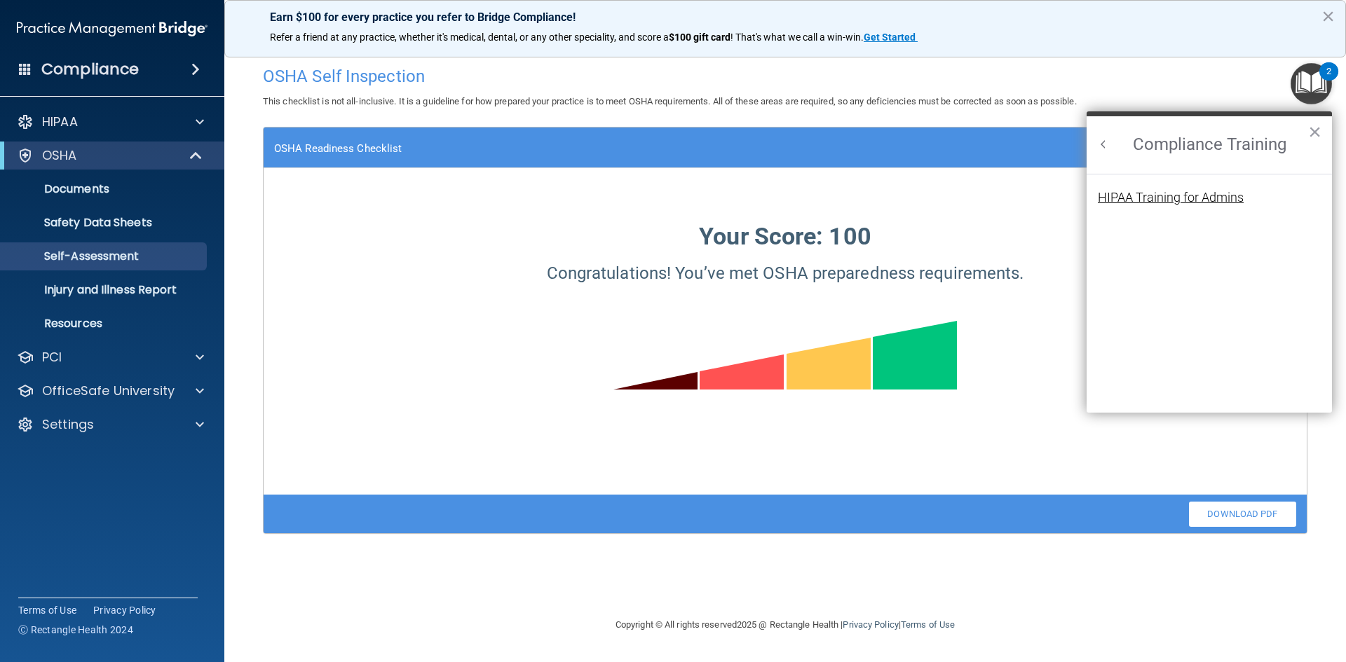
click at [1192, 202] on div "HIPAA Training for Admins" at bounding box center [1170, 197] width 146 height 13
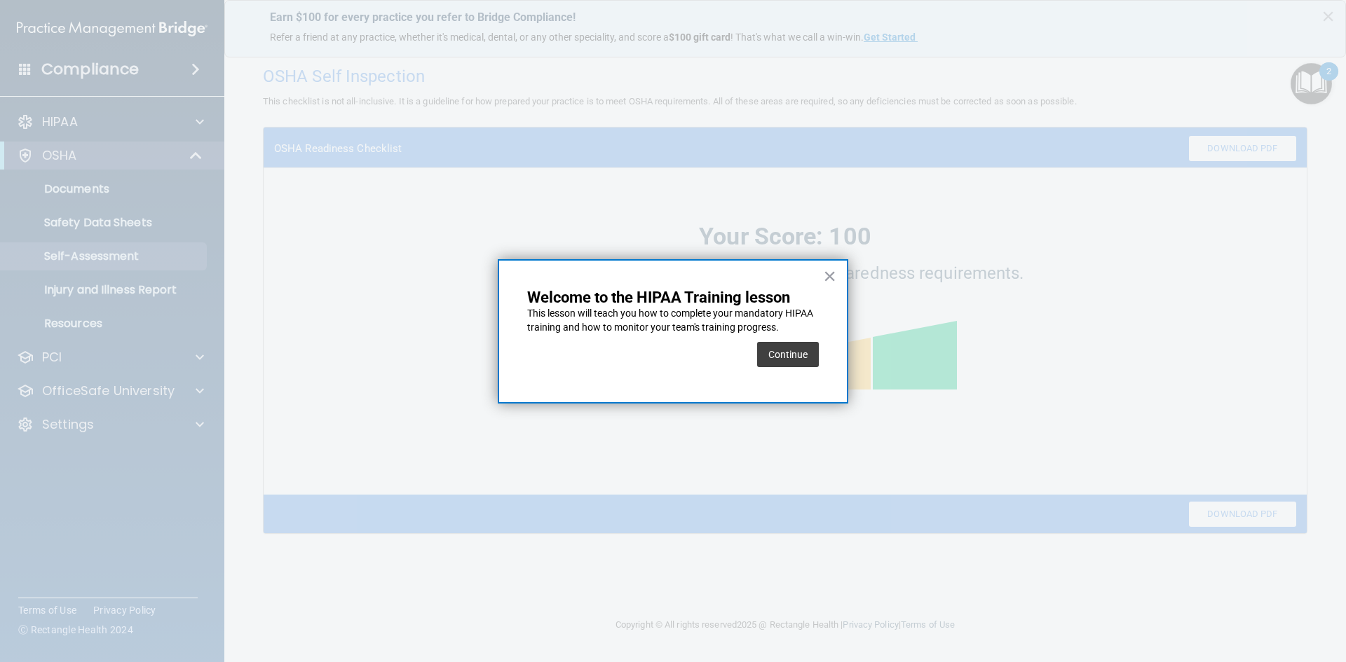
click at [792, 362] on button "Continue" at bounding box center [788, 354] width 62 height 25
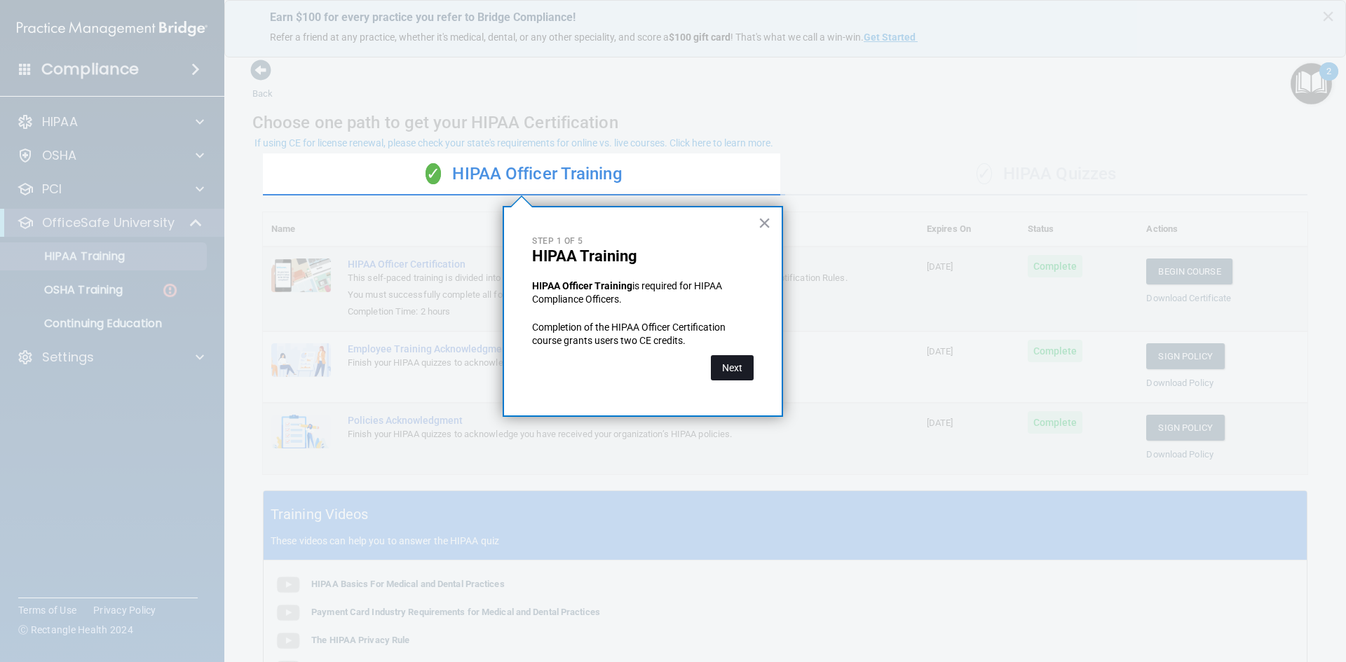
click at [732, 360] on button "Next" at bounding box center [732, 367] width 43 height 25
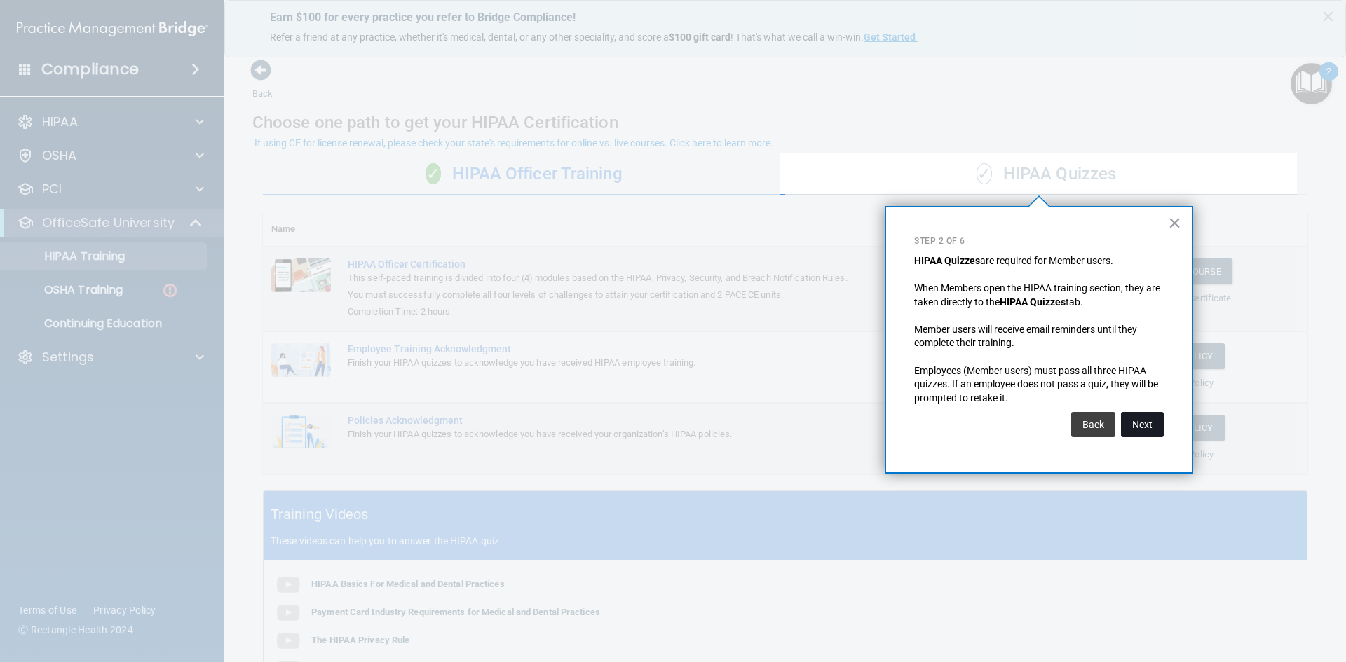
click at [1135, 424] on button "Next" at bounding box center [1142, 424] width 43 height 25
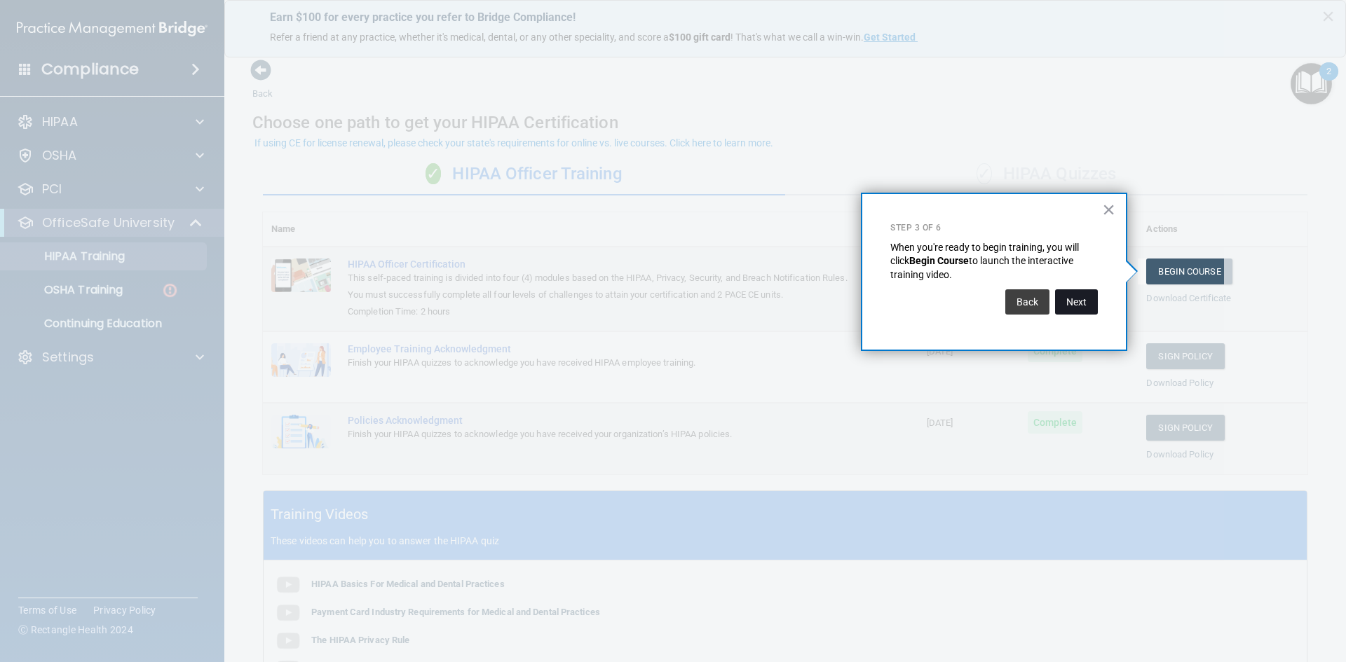
click at [1061, 313] on button "Next" at bounding box center [1076, 301] width 43 height 25
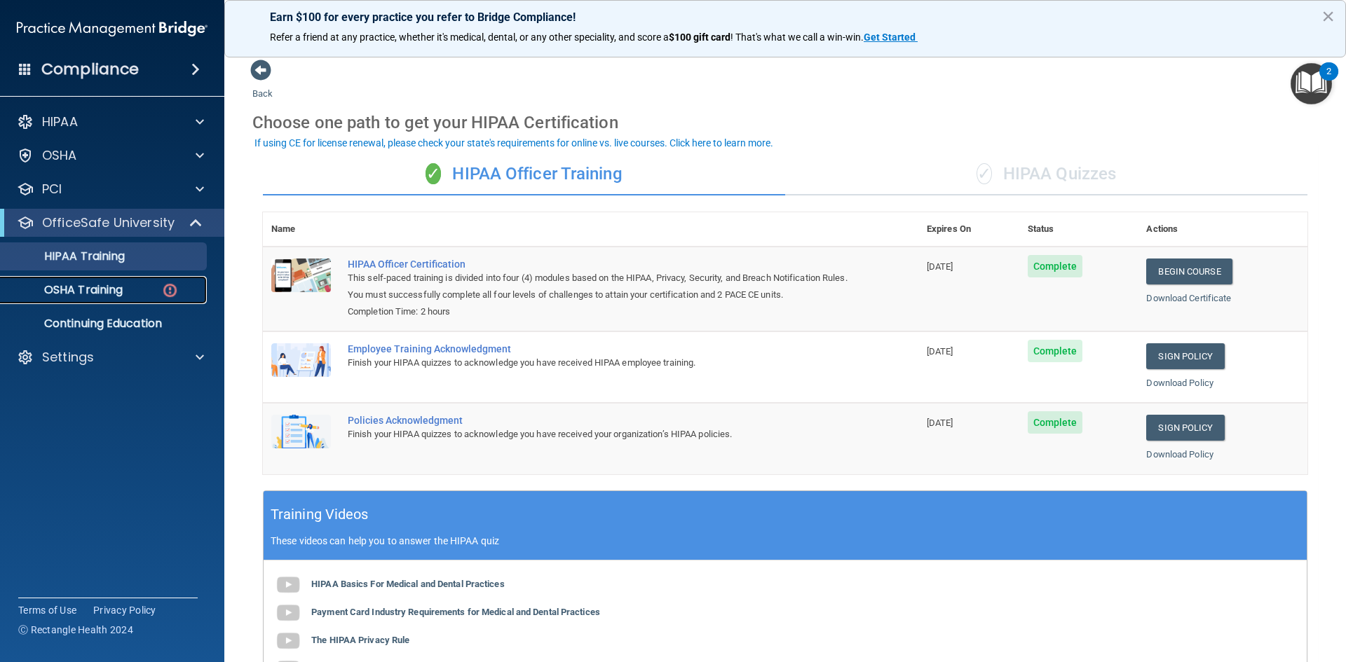
click at [83, 291] on p "OSHA Training" at bounding box center [66, 290] width 114 height 14
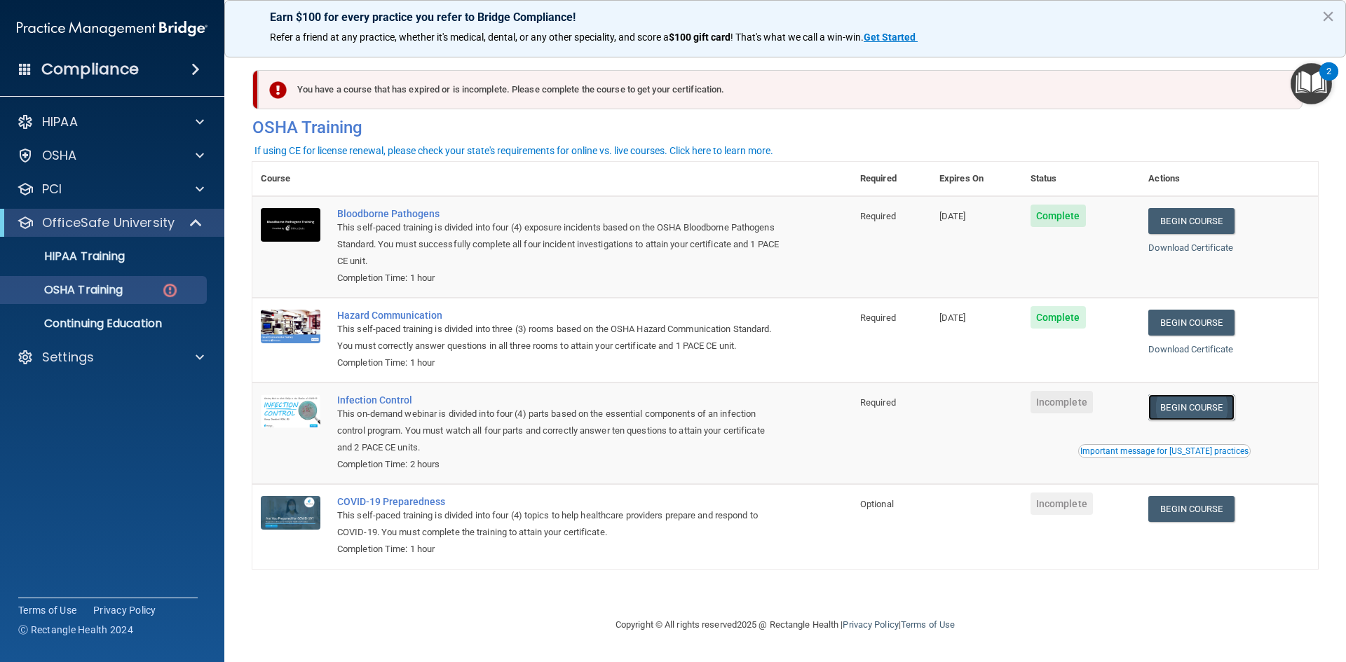
click at [1217, 408] on link "Begin Course" at bounding box center [1191, 408] width 86 height 26
click at [1211, 415] on link "Begin Course" at bounding box center [1191, 408] width 86 height 26
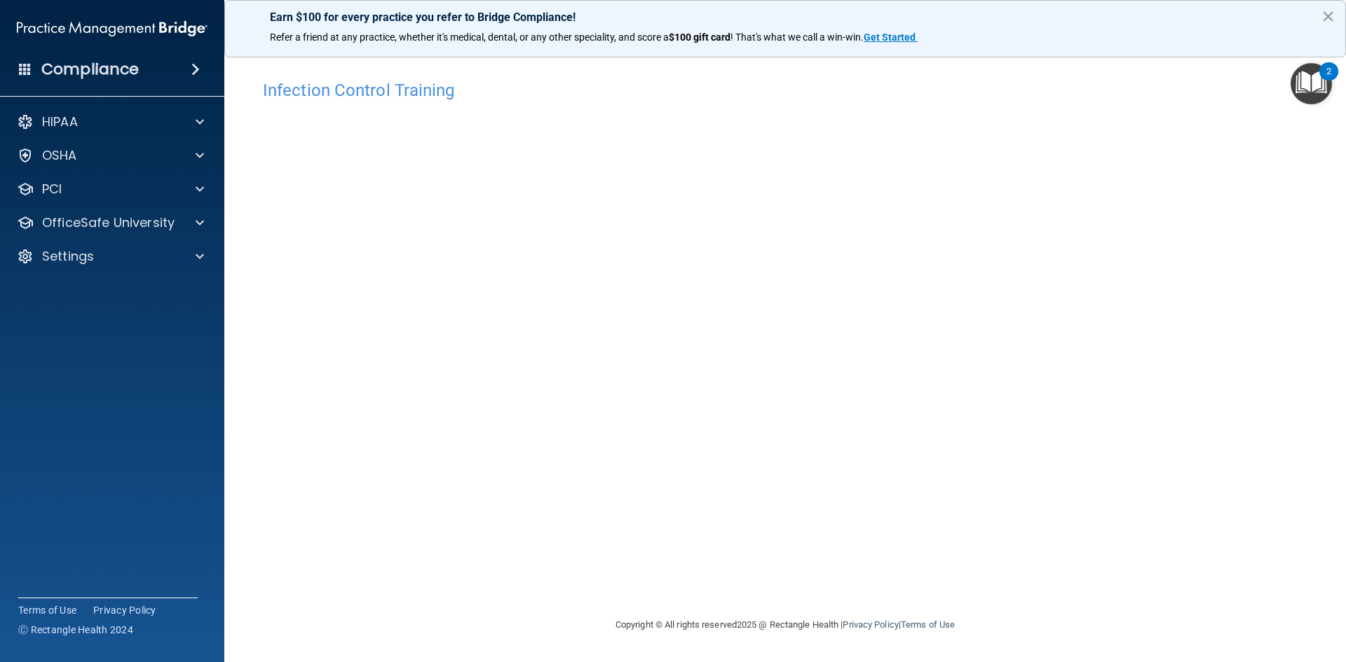
click at [1322, 20] on button "×" at bounding box center [1327, 16] width 13 height 22
